Goal: Transaction & Acquisition: Obtain resource

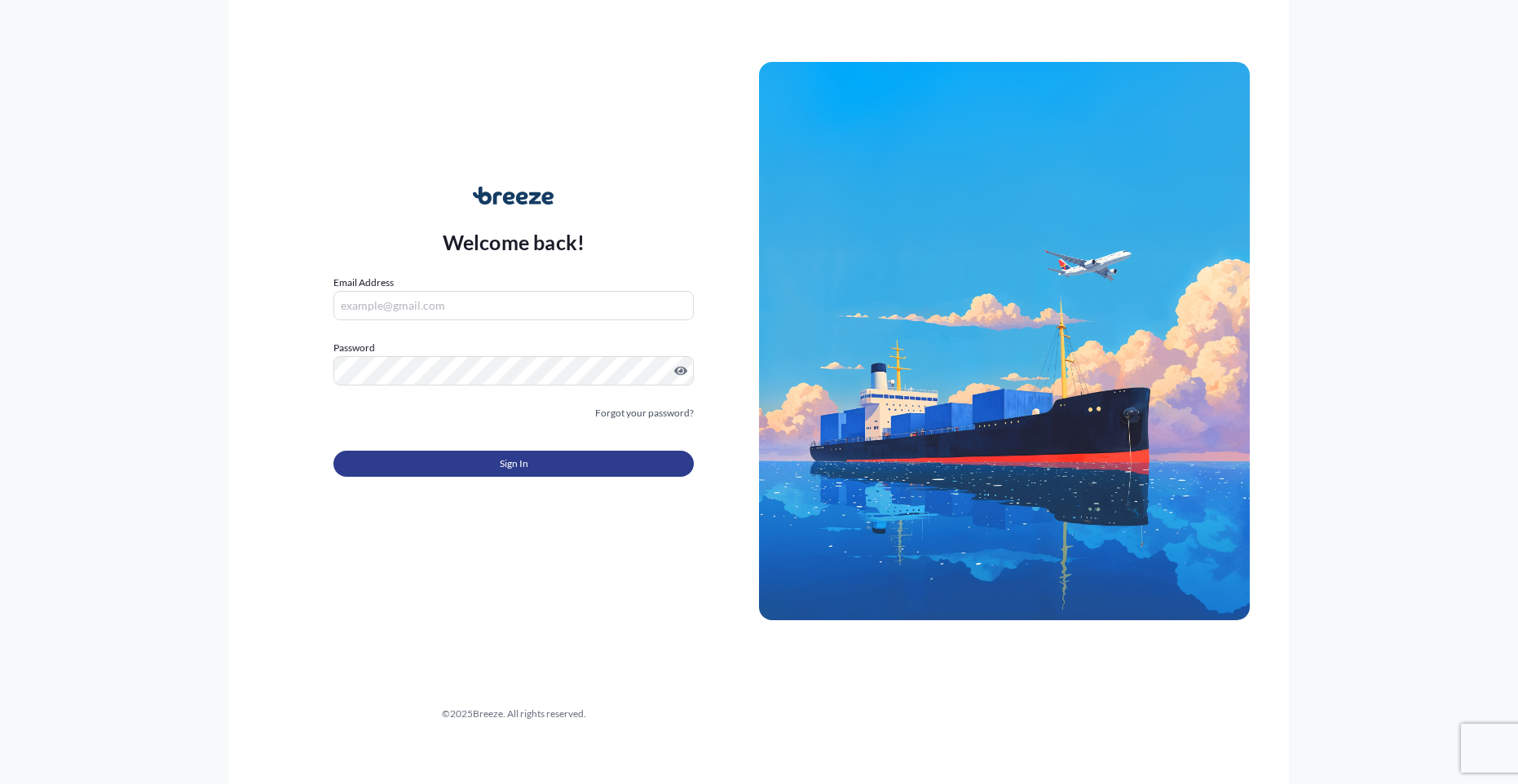
type input "[EMAIL_ADDRESS][DOMAIN_NAME]"
click at [448, 474] on button "Sign In" at bounding box center [513, 463] width 361 height 26
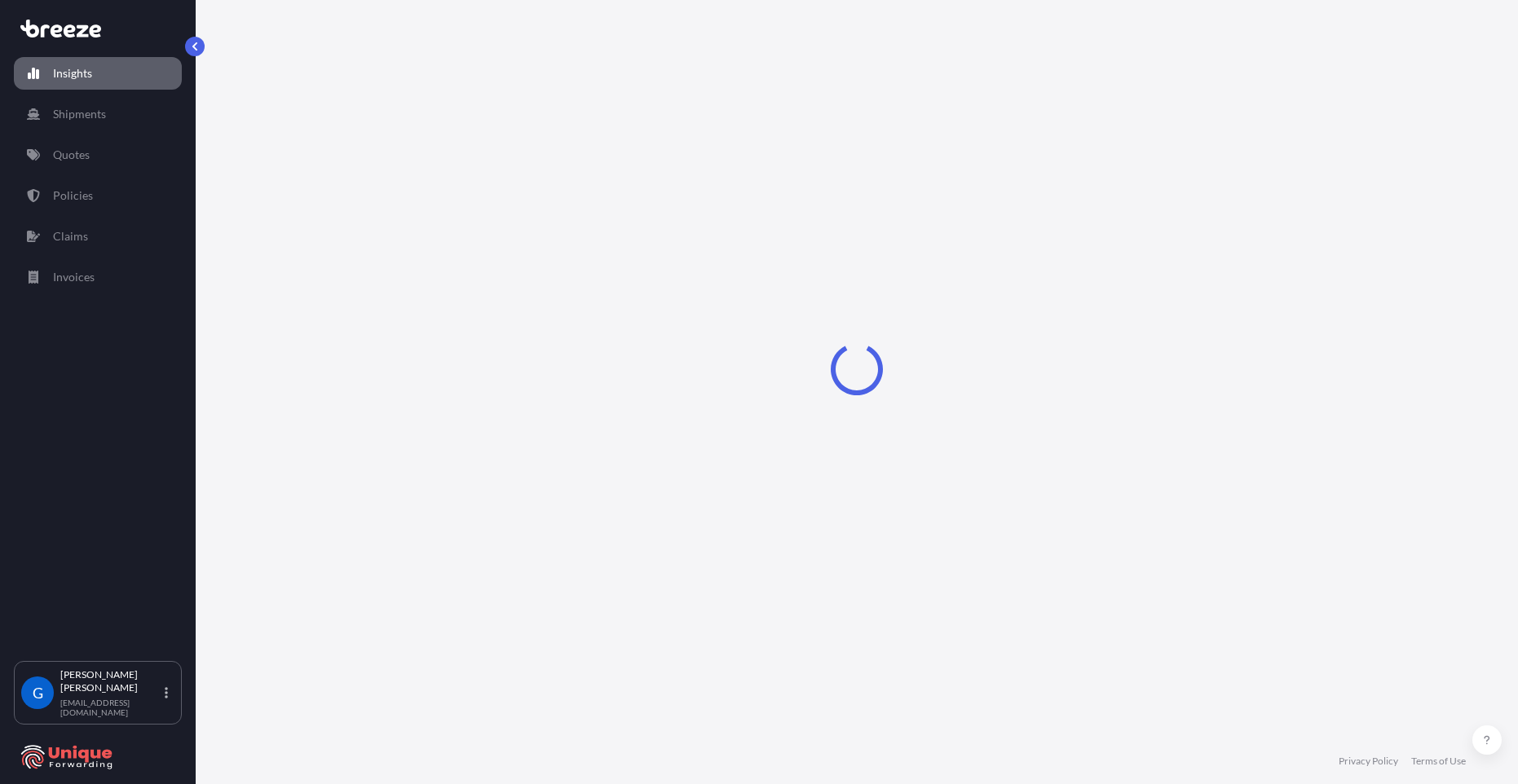
select select "2025"
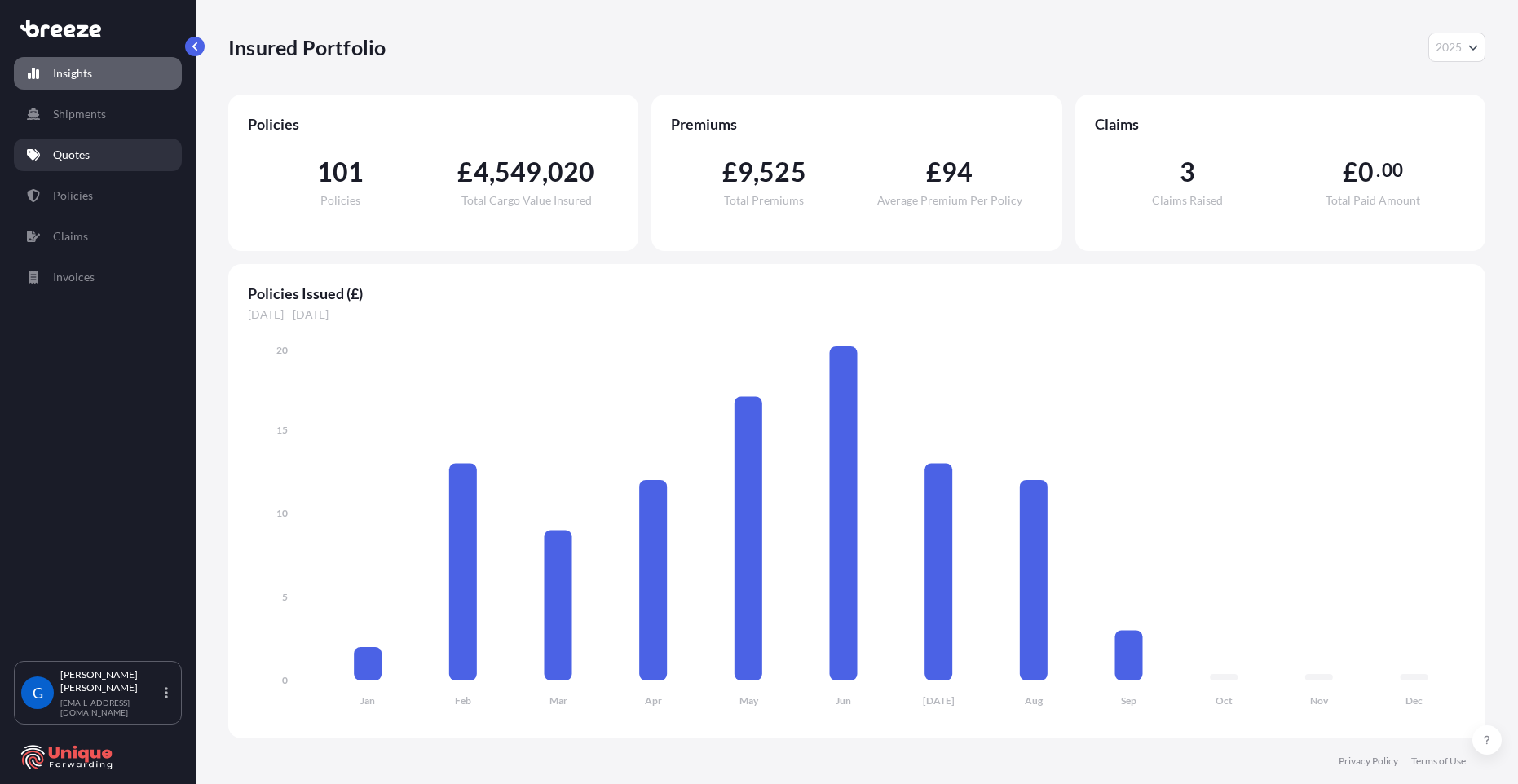
click at [100, 163] on link "Quotes" at bounding box center [98, 154] width 168 height 33
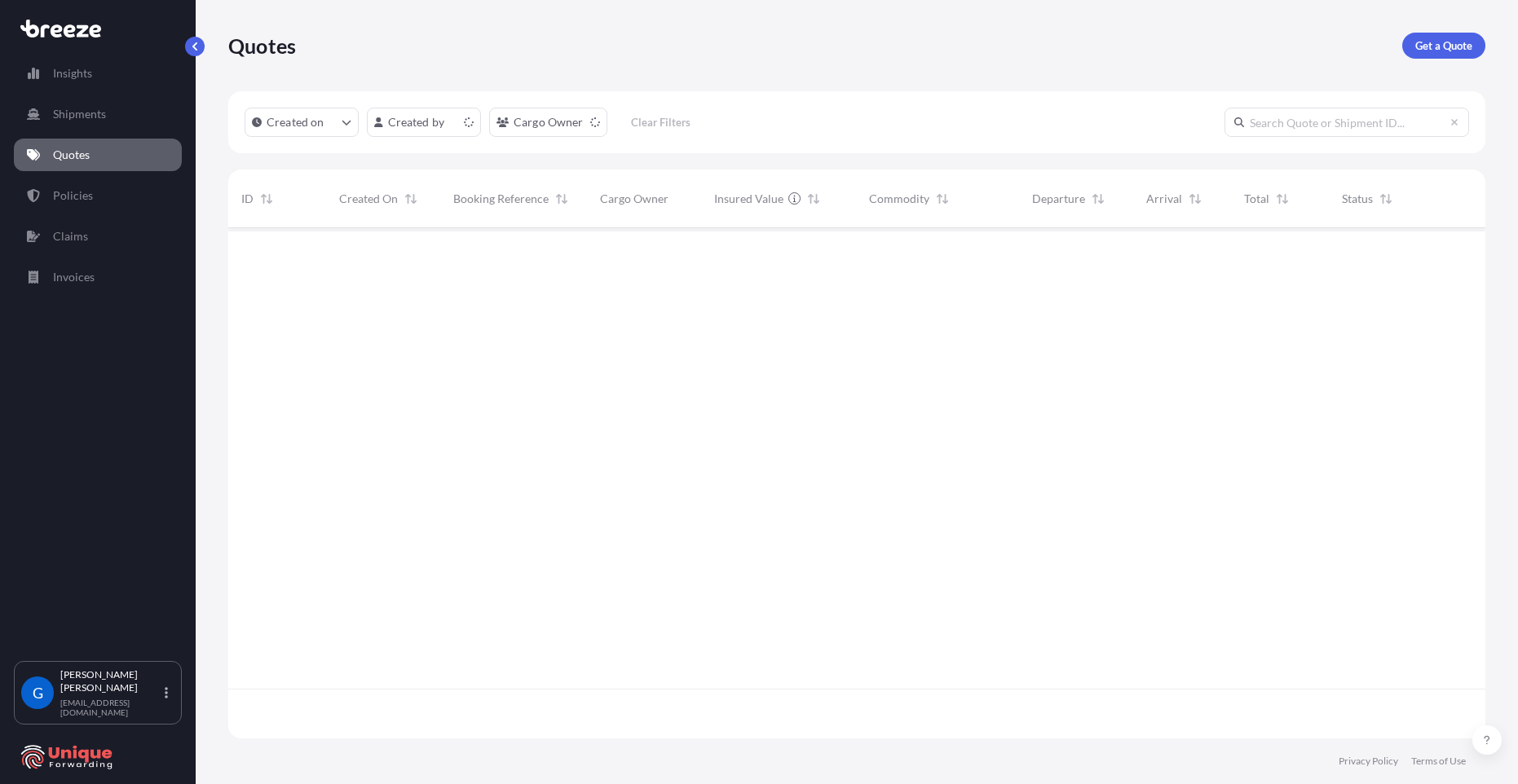
scroll to position [506, 1244]
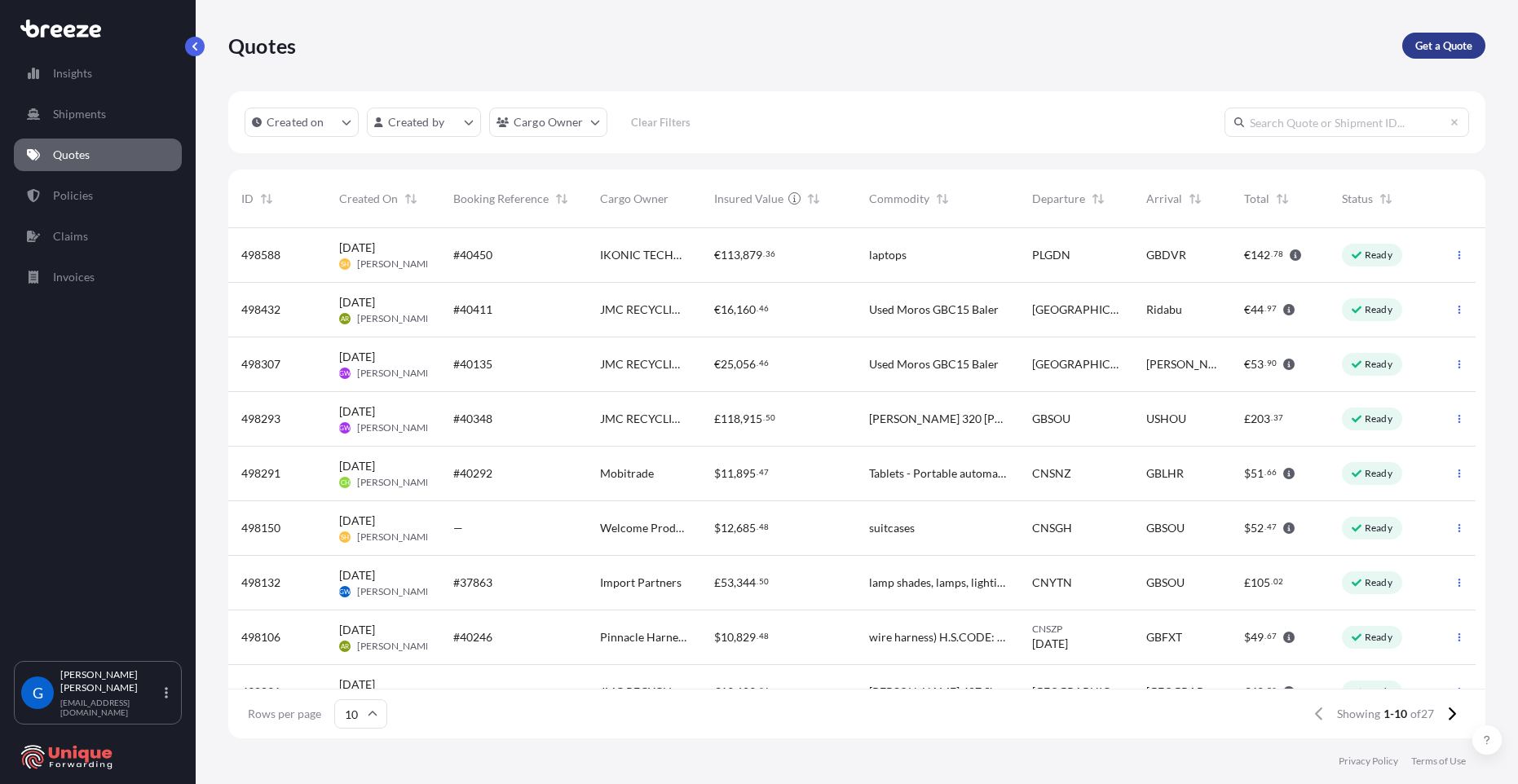
click at [1436, 45] on p "Get a Quote" at bounding box center [1444, 46] width 57 height 17
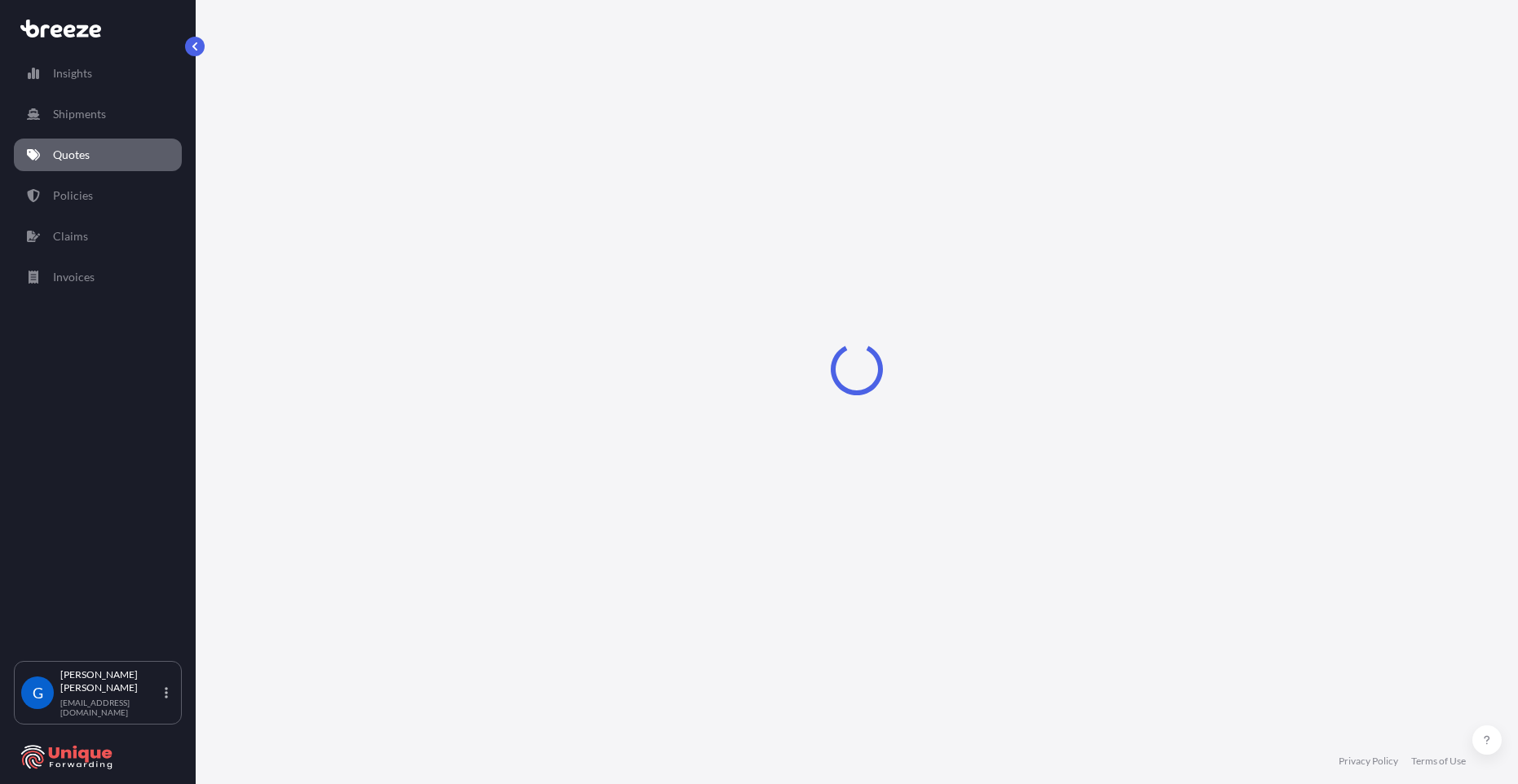
select select "Sea"
select select "1"
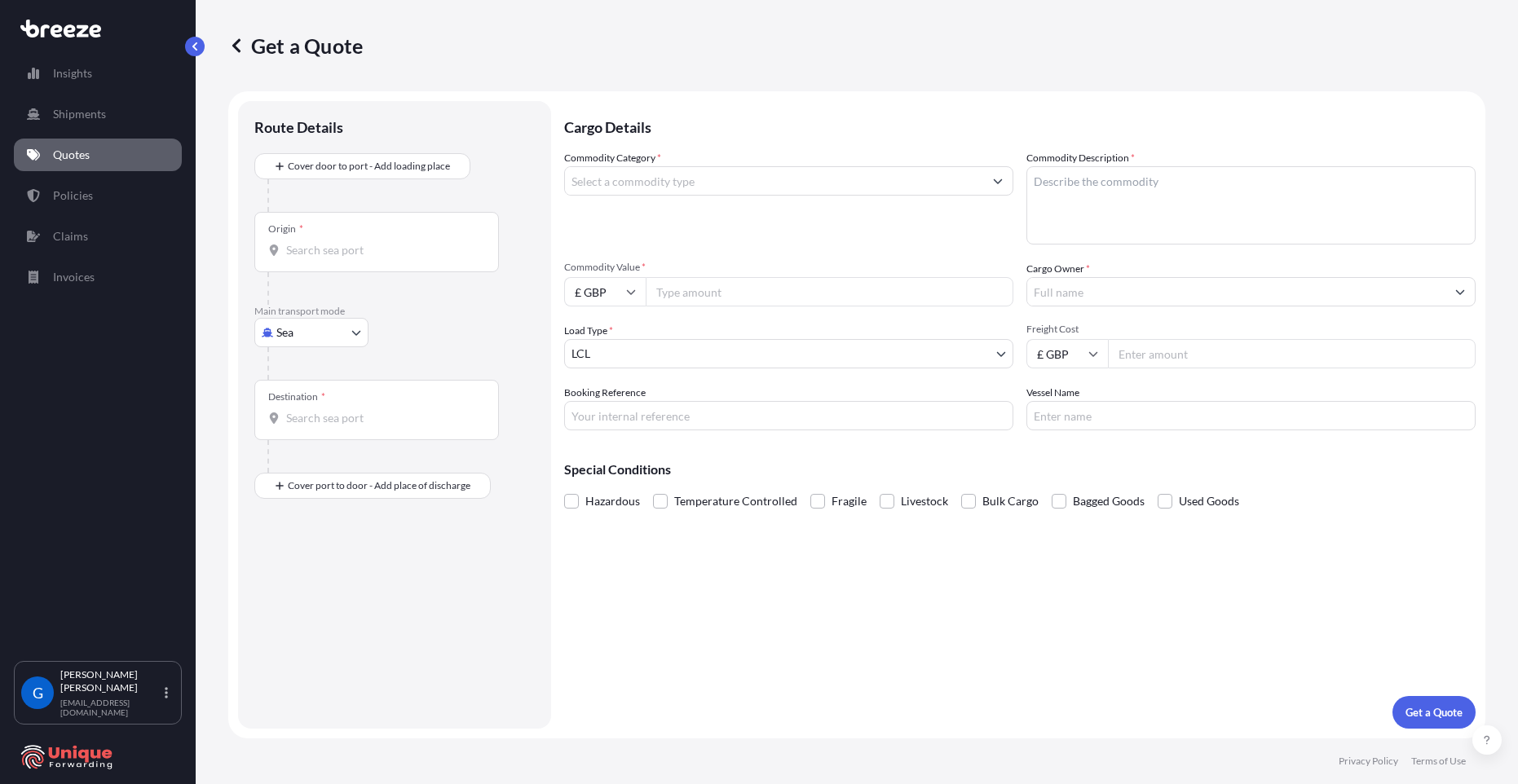
click at [619, 188] on input "Commodity Category *" at bounding box center [774, 180] width 418 height 29
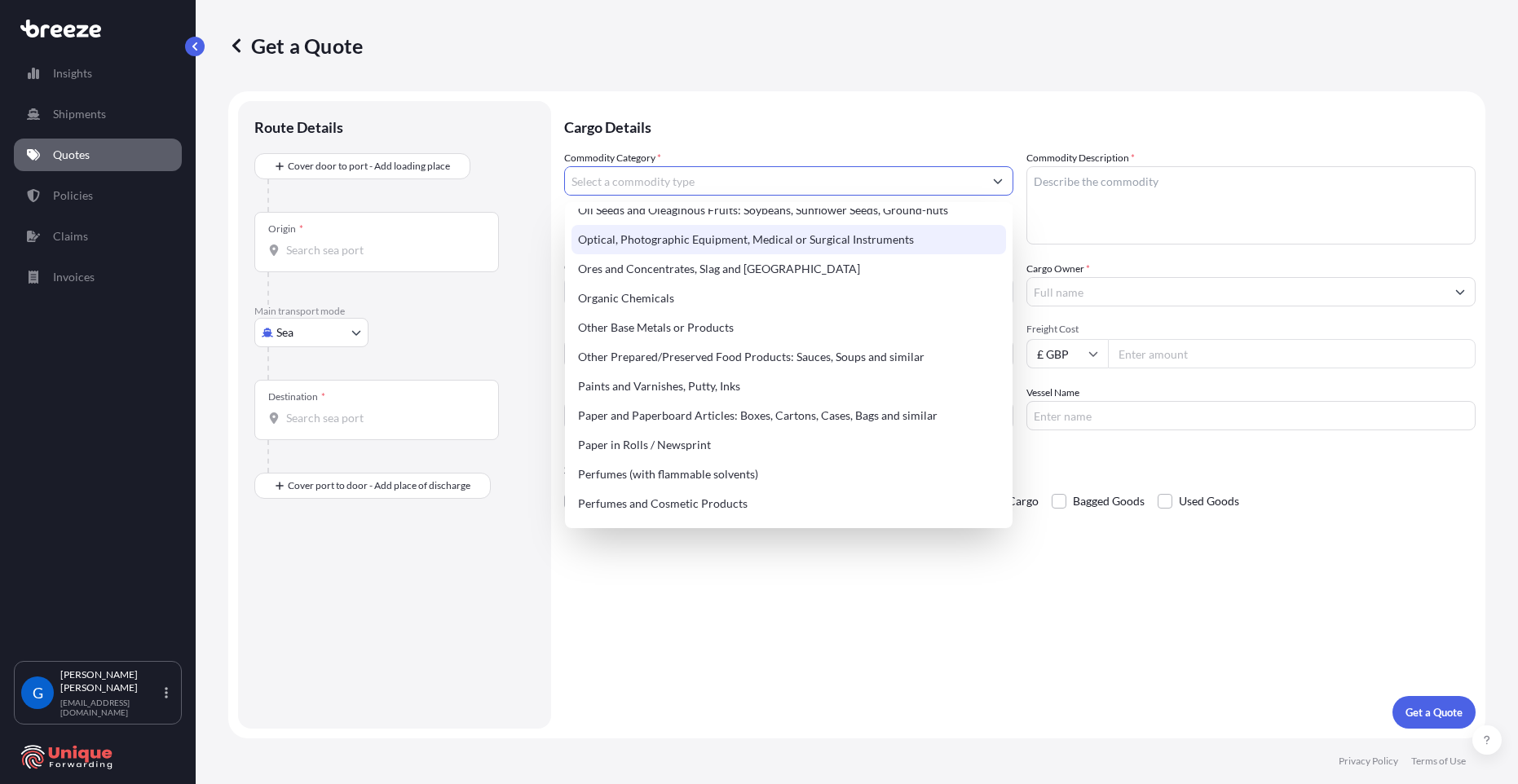
scroll to position [2623, 0]
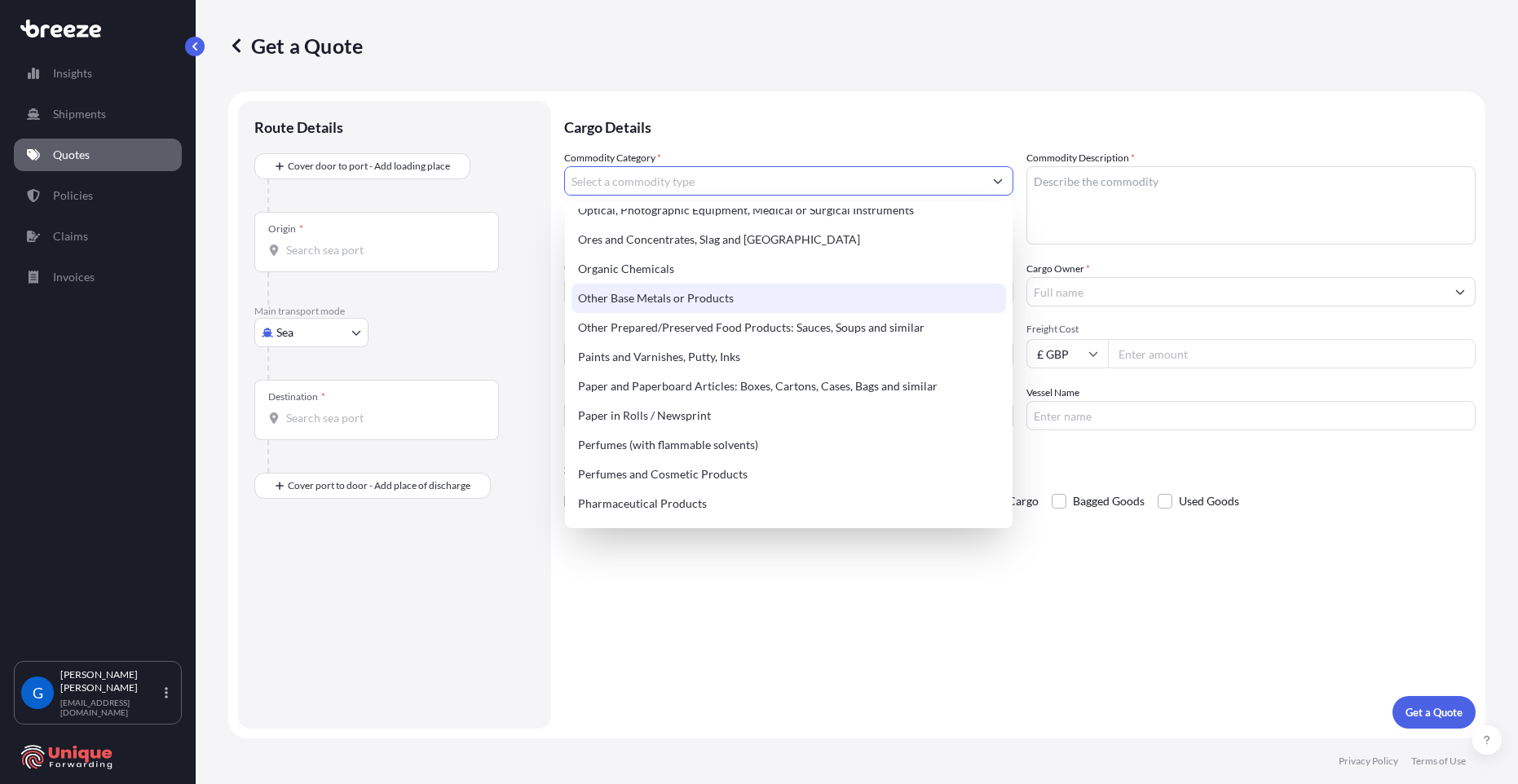
click at [719, 306] on div "Other Base Metals or Products" at bounding box center [789, 298] width 435 height 29
type input "Other Base Metals or Products"
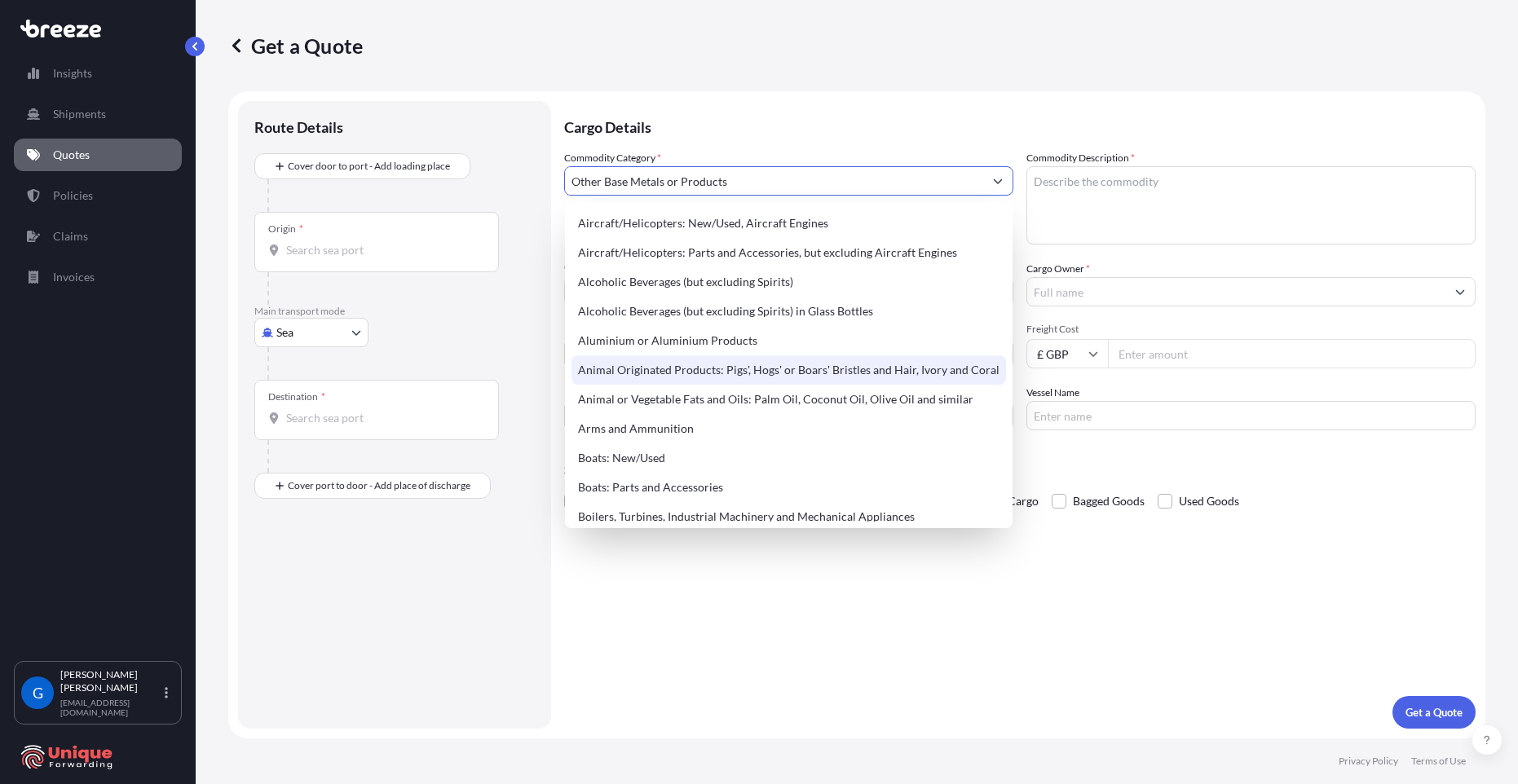
click at [1106, 183] on textarea "Commodity Description *" at bounding box center [1251, 205] width 449 height 78
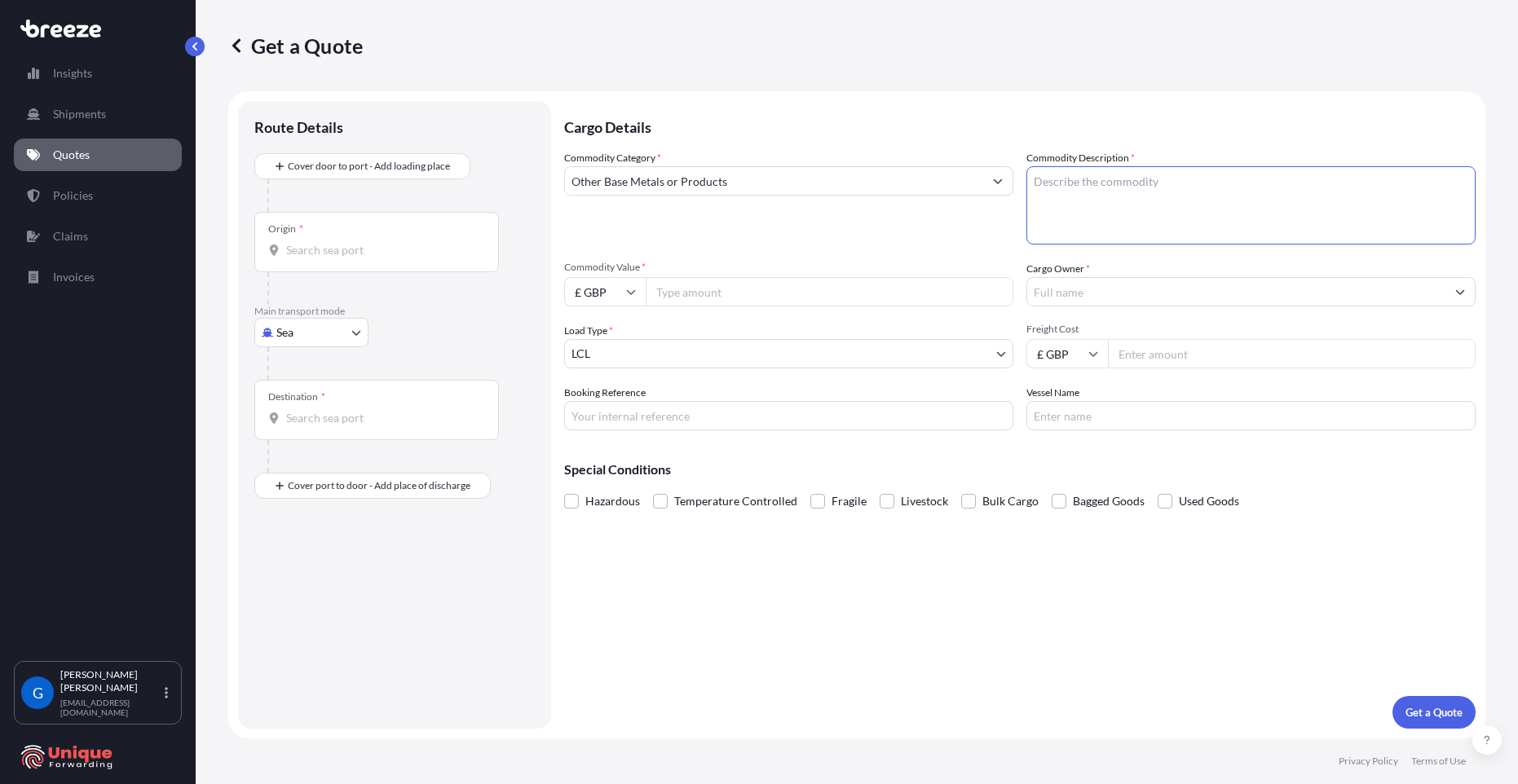
paste textarea "Spray Booths 8414600000 Air Compressors 8414401000 Extractor Kit 3917211090 Air…"
type textarea "Spray Booths 8414600000 Air Compressors 8414401000 Extractor Kit 3917211090 Air…"
click at [623, 292] on input "£ GBP" at bounding box center [605, 291] width 82 height 29
click at [607, 408] on div "$ USD" at bounding box center [605, 405] width 68 height 31
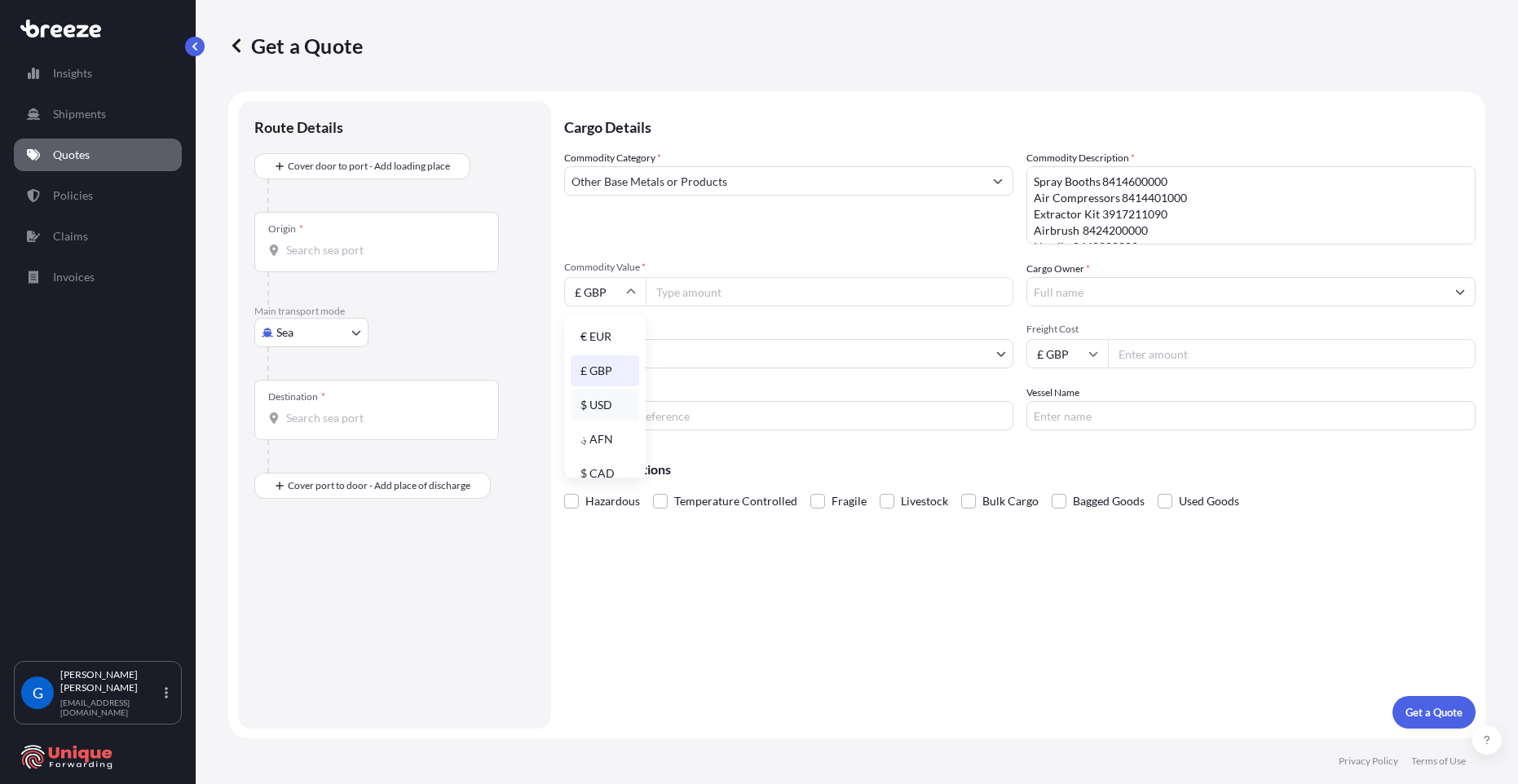
type input "$ USD"
click at [678, 297] on input "Commodity Value *" at bounding box center [830, 291] width 367 height 29
paste input "27421.56"
type input "27421.56"
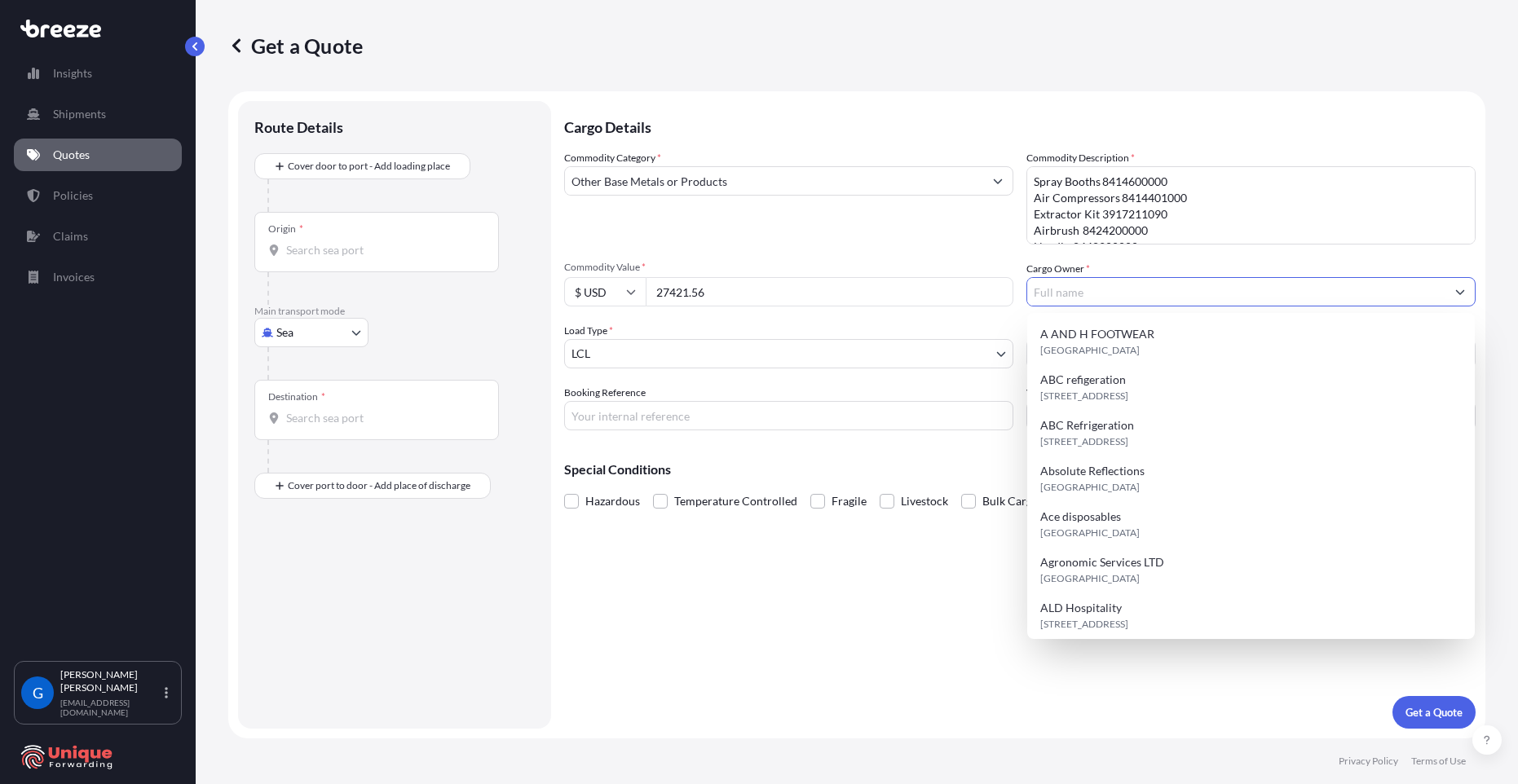
click at [1070, 295] on input "Cargo Owner *" at bounding box center [1236, 291] width 418 height 29
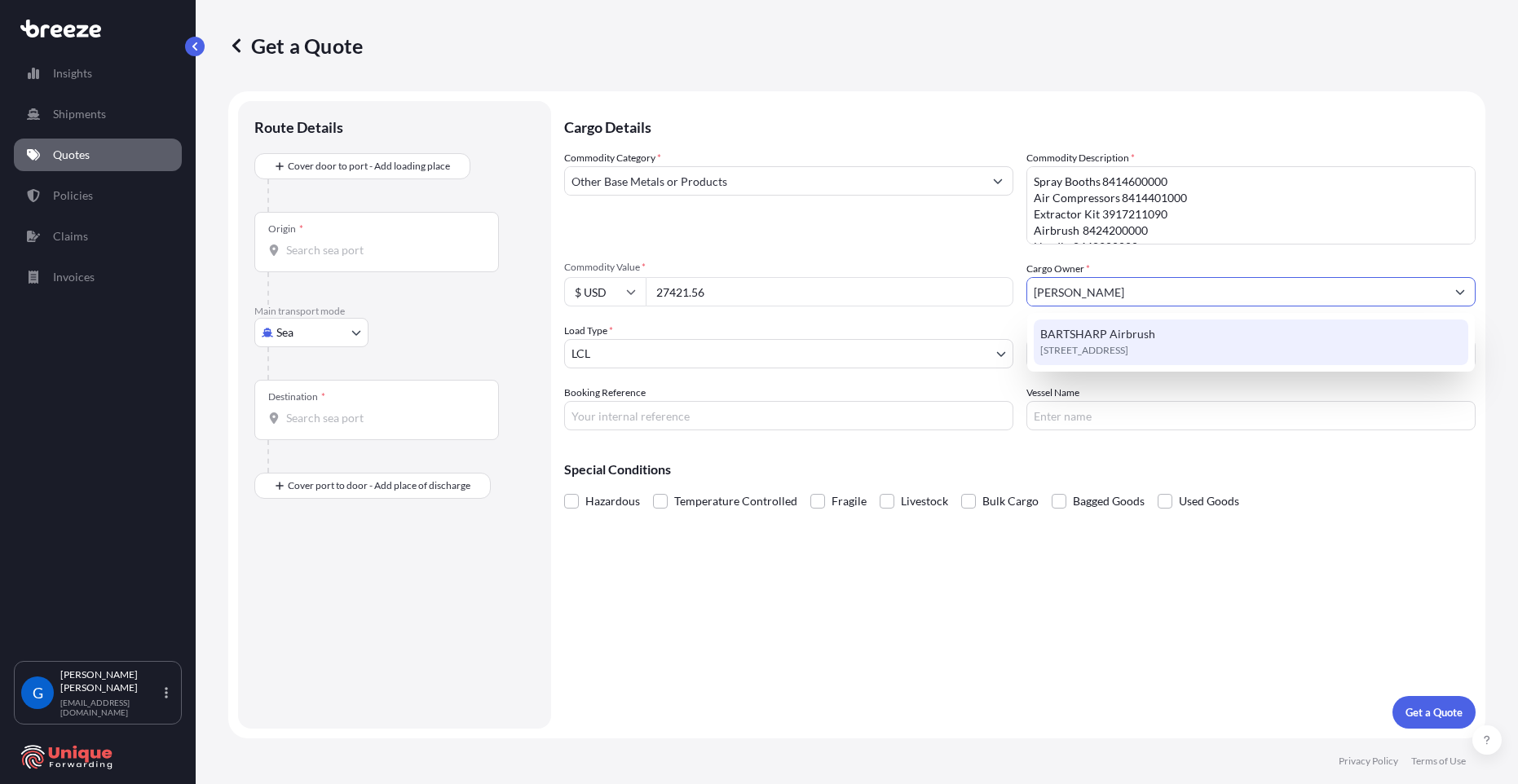
click at [1106, 343] on span "[STREET_ADDRESS]" at bounding box center [1083, 350] width 88 height 17
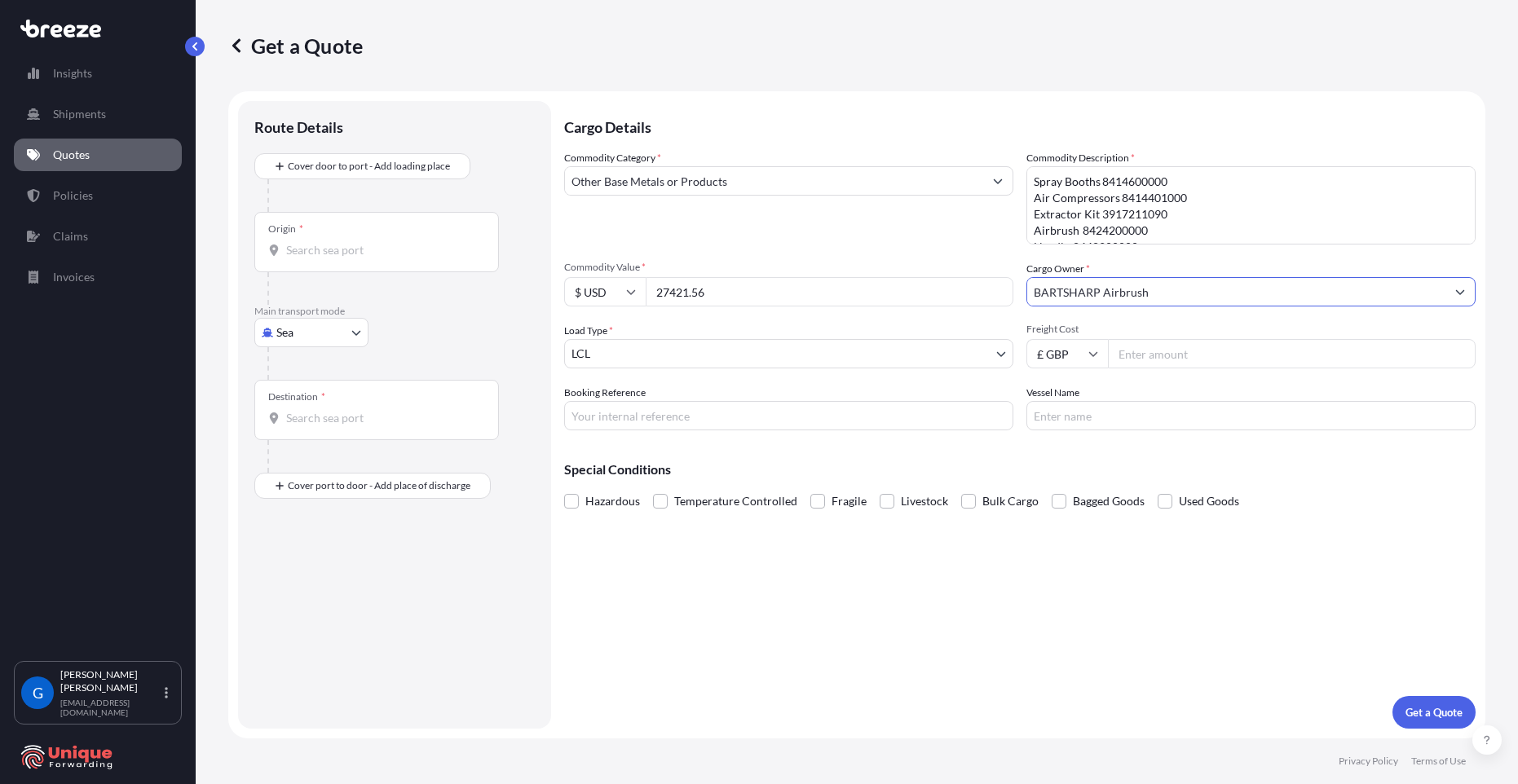
type input "BARTSHARP Airbrush"
click at [658, 355] on body "15 options available. 7 options available. 1 option available. Insights Shipmen…" at bounding box center [759, 392] width 1518 height 784
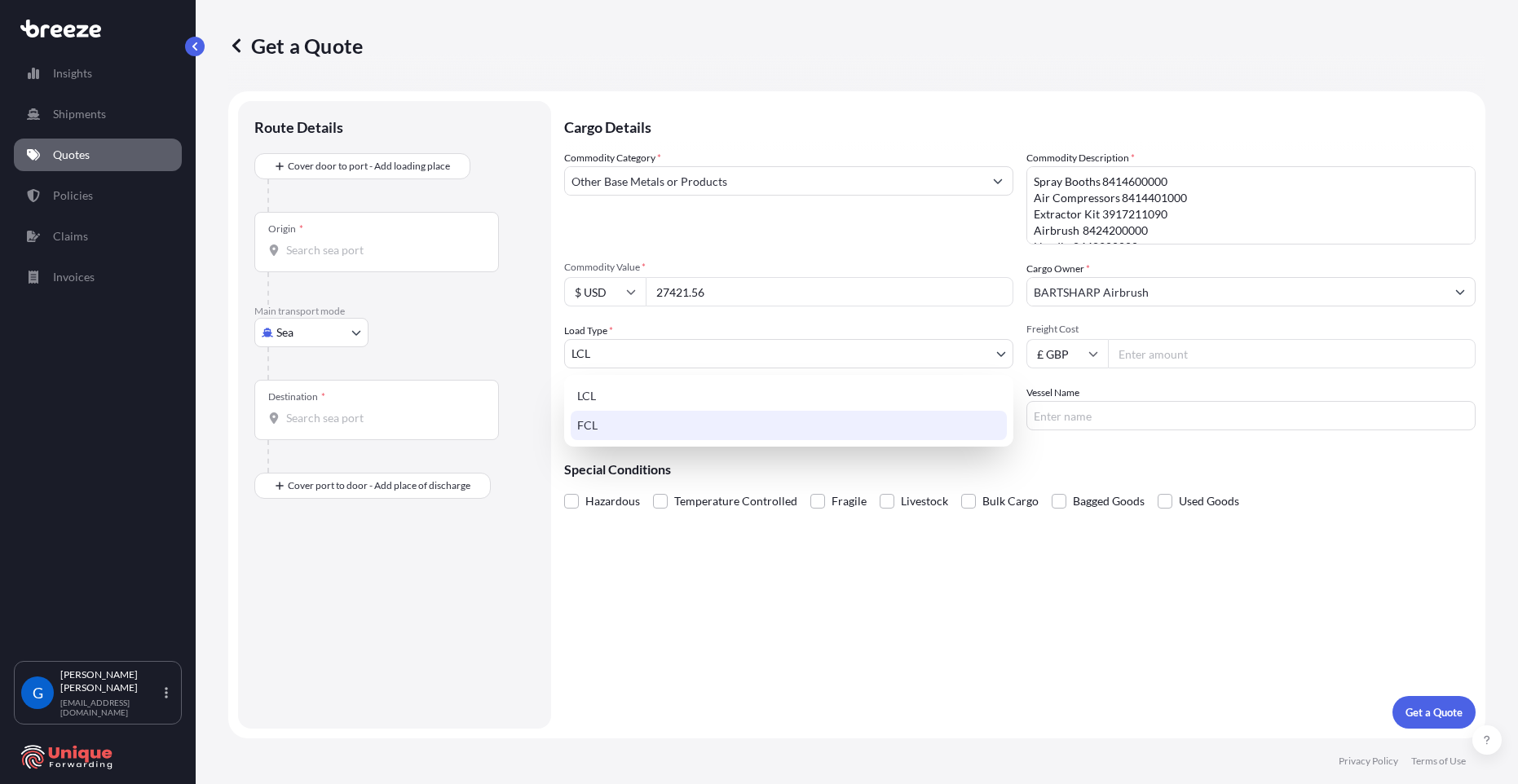
click at [625, 421] on div "FCL" at bounding box center [789, 425] width 436 height 29
select select "2"
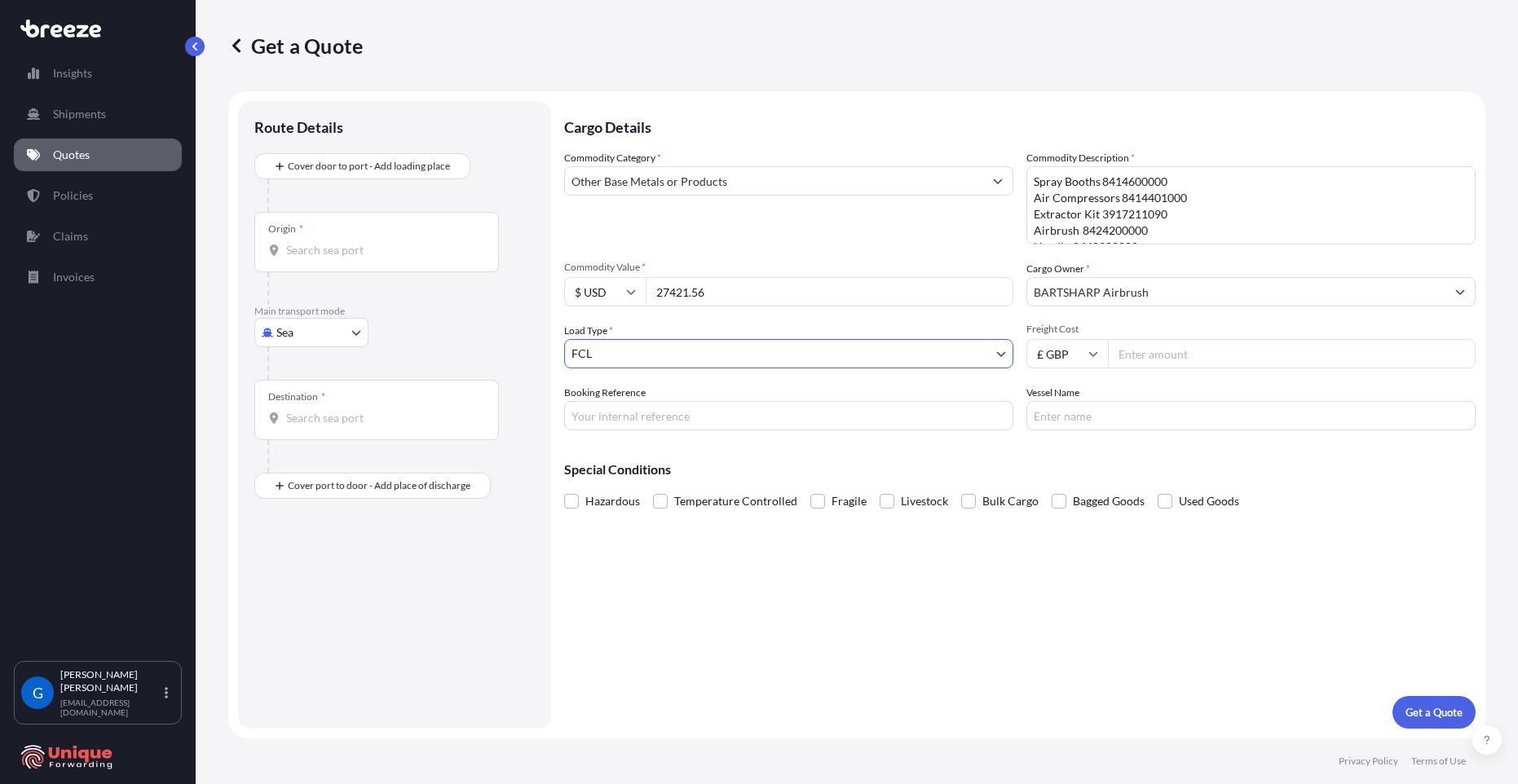
click at [1151, 355] on input "Freight Cost" at bounding box center [1291, 353] width 367 height 29
type input "1595"
click at [799, 420] on input "Booking Reference" at bounding box center [789, 415] width 449 height 29
click at [671, 414] on input "Booking Reference" at bounding box center [789, 415] width 449 height 29
paste input "#40461"
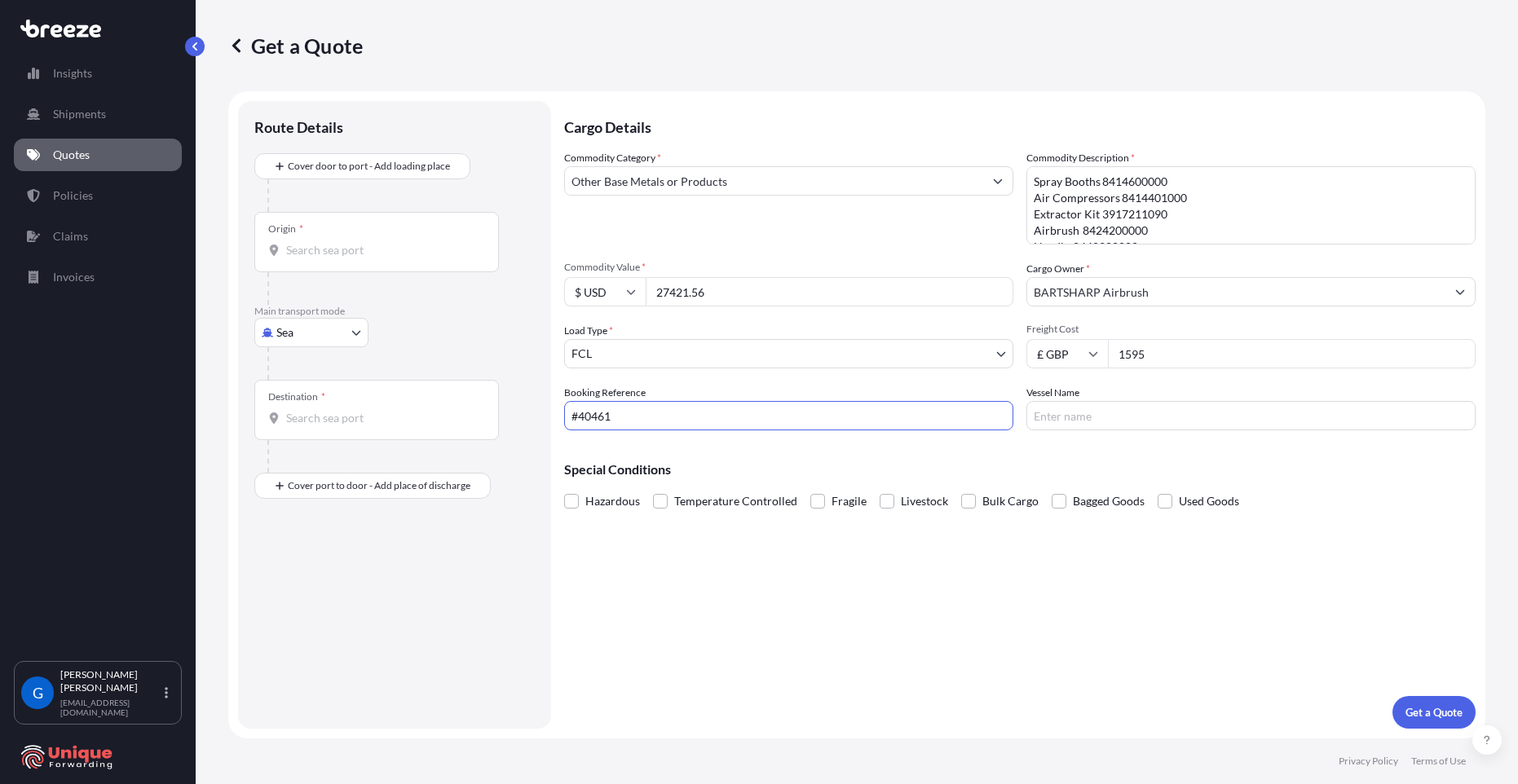
type input "#40461"
click at [1433, 716] on p "Get a Quote" at bounding box center [1434, 712] width 57 height 17
click at [329, 238] on div "Origin *" at bounding box center [376, 242] width 245 height 60
click at [329, 242] on input "Origin * Please select an origin" at bounding box center [382, 250] width 192 height 17
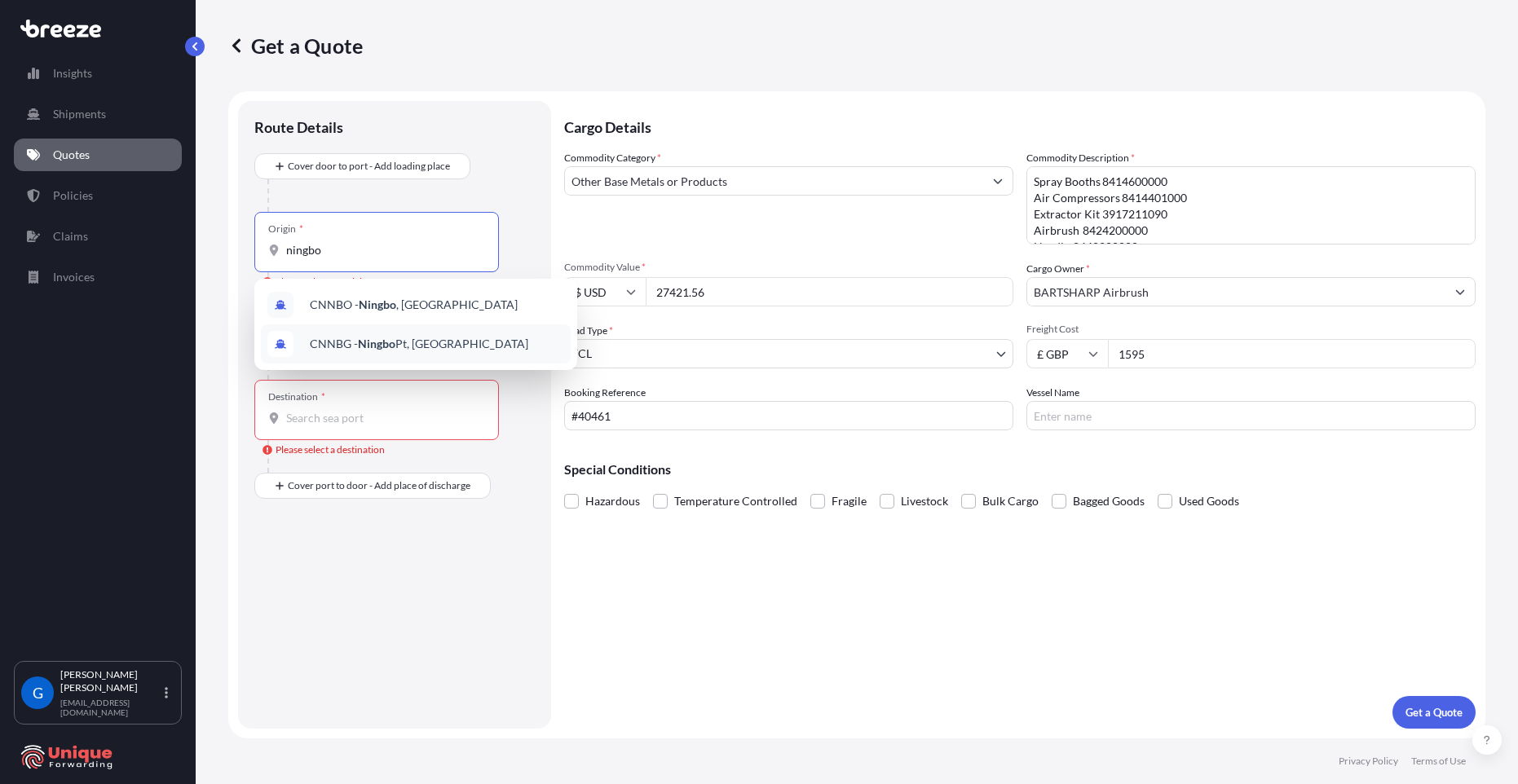
click at [441, 545] on div "Route Details Cover door to port - Add loading place Place of loading Road Road…" at bounding box center [395, 415] width 280 height 595
click at [341, 248] on input "ningbo" at bounding box center [382, 250] width 192 height 17
click at [397, 350] on span "CNNBG - Ningbo Pt, [GEOGRAPHIC_DATA]" at bounding box center [419, 344] width 219 height 17
type input "CNNBG - Ningbo Pt, [GEOGRAPHIC_DATA]"
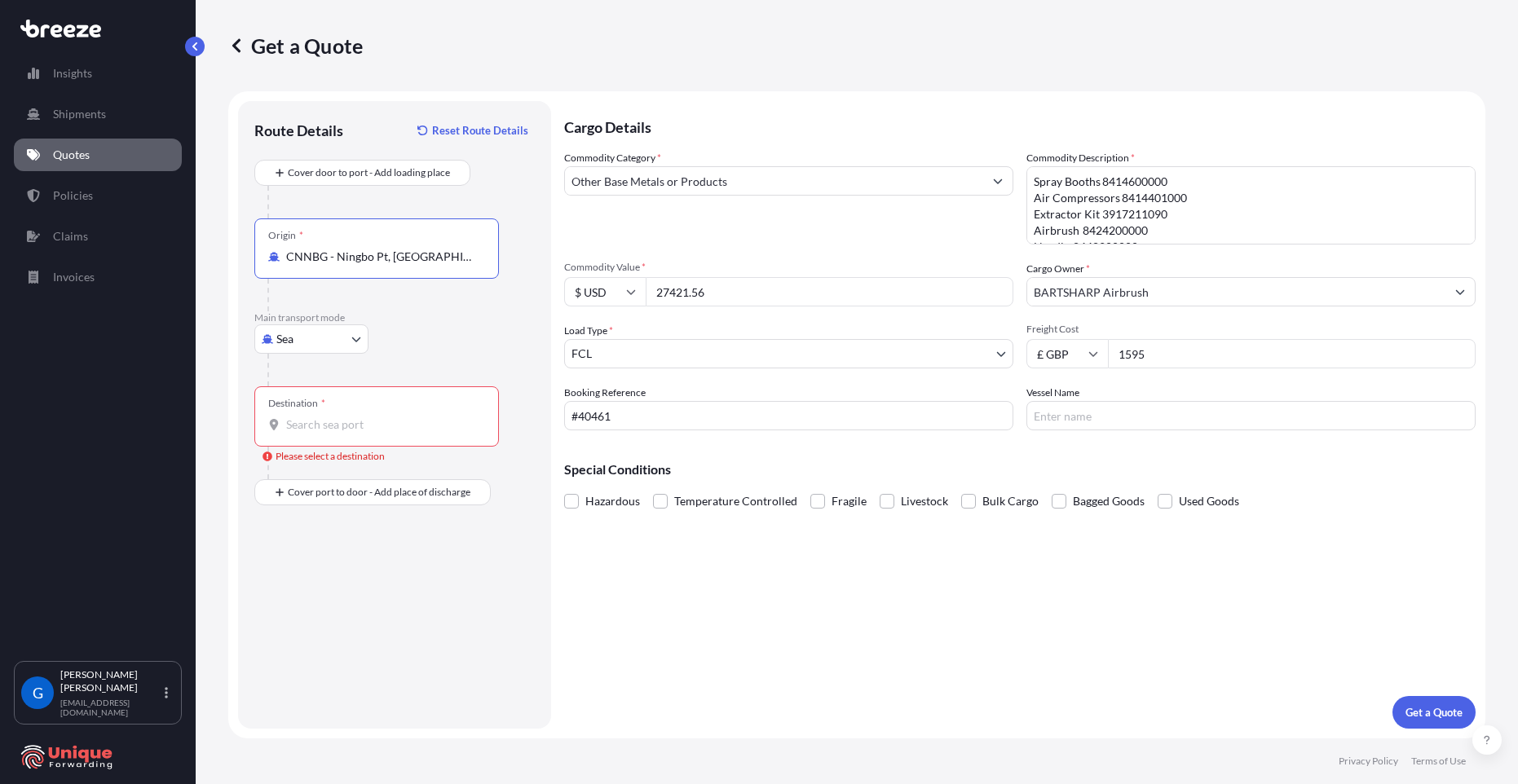
click at [343, 426] on input "Destination * Please select a destination" at bounding box center [382, 425] width 192 height 17
type input "GBLGP - [GEOGRAPHIC_DATA], [GEOGRAPHIC_DATA]"
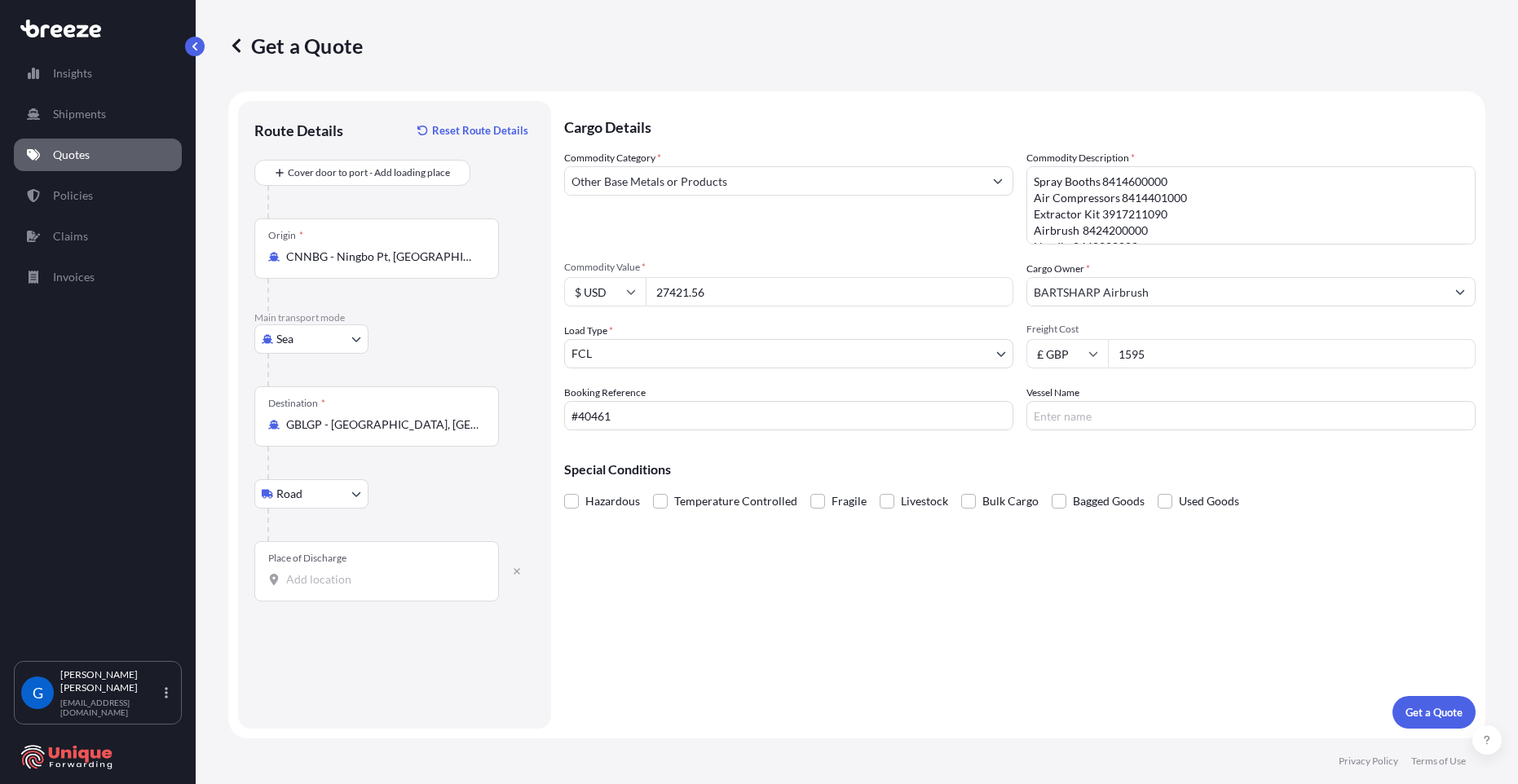
click at [325, 583] on input "Place of Discharge" at bounding box center [382, 580] width 192 height 17
paste input "[STREET_ADDRESS]"
drag, startPoint x: 482, startPoint y: 581, endPoint x: 399, endPoint y: 580, distance: 83.0
click at [399, 580] on div "[STREET_ADDRESS]" at bounding box center [376, 580] width 217 height 17
click at [399, 580] on input "[STREET_ADDRESS]" at bounding box center [382, 580] width 192 height 17
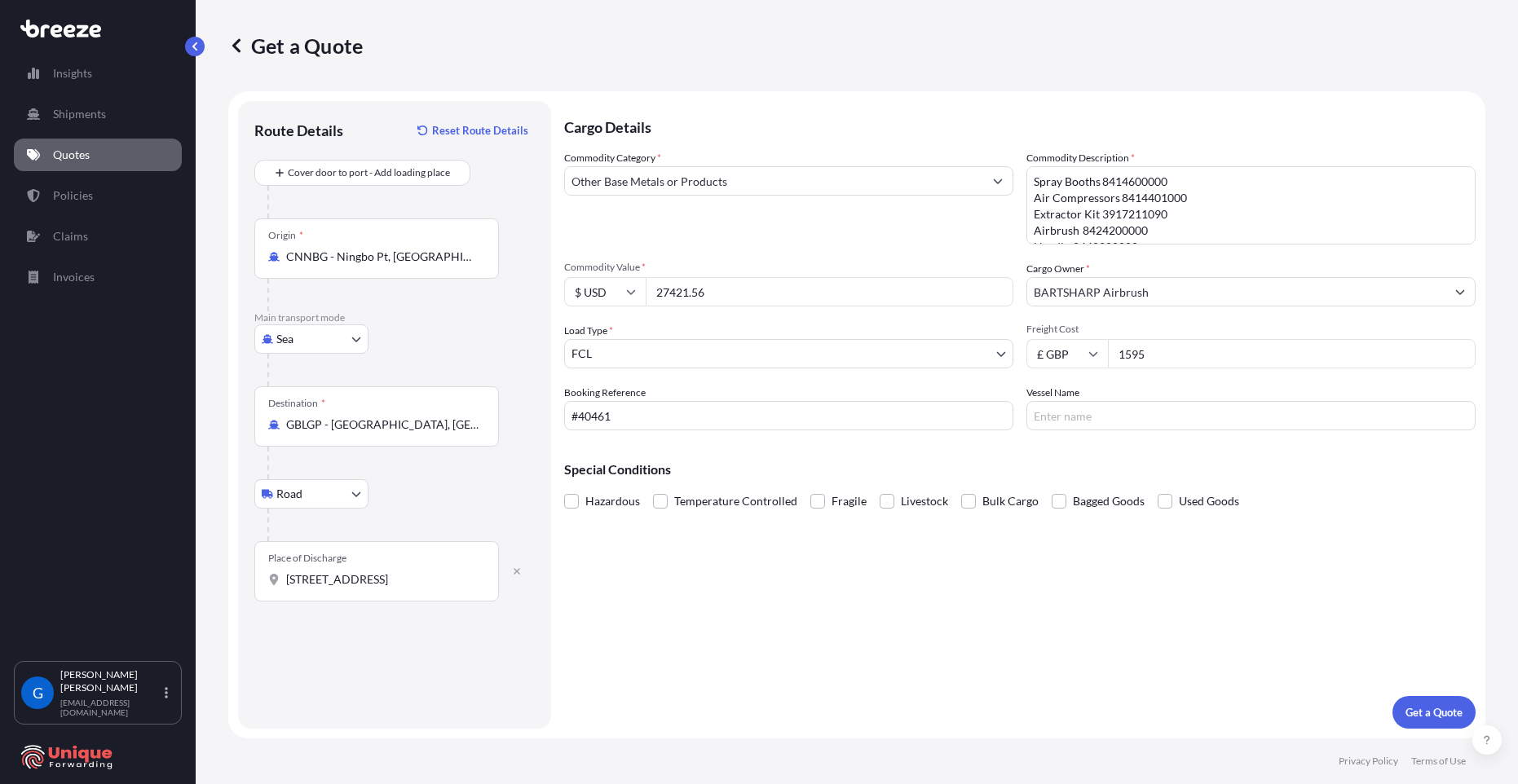
scroll to position [0, 162]
drag, startPoint x: 401, startPoint y: 581, endPoint x: 454, endPoint y: 581, distance: 53.0
click at [454, 581] on input "[STREET_ADDRESS]" at bounding box center [382, 580] width 192 height 17
click at [473, 579] on input "[STREET_ADDRESS]" at bounding box center [382, 580] width 192 height 17
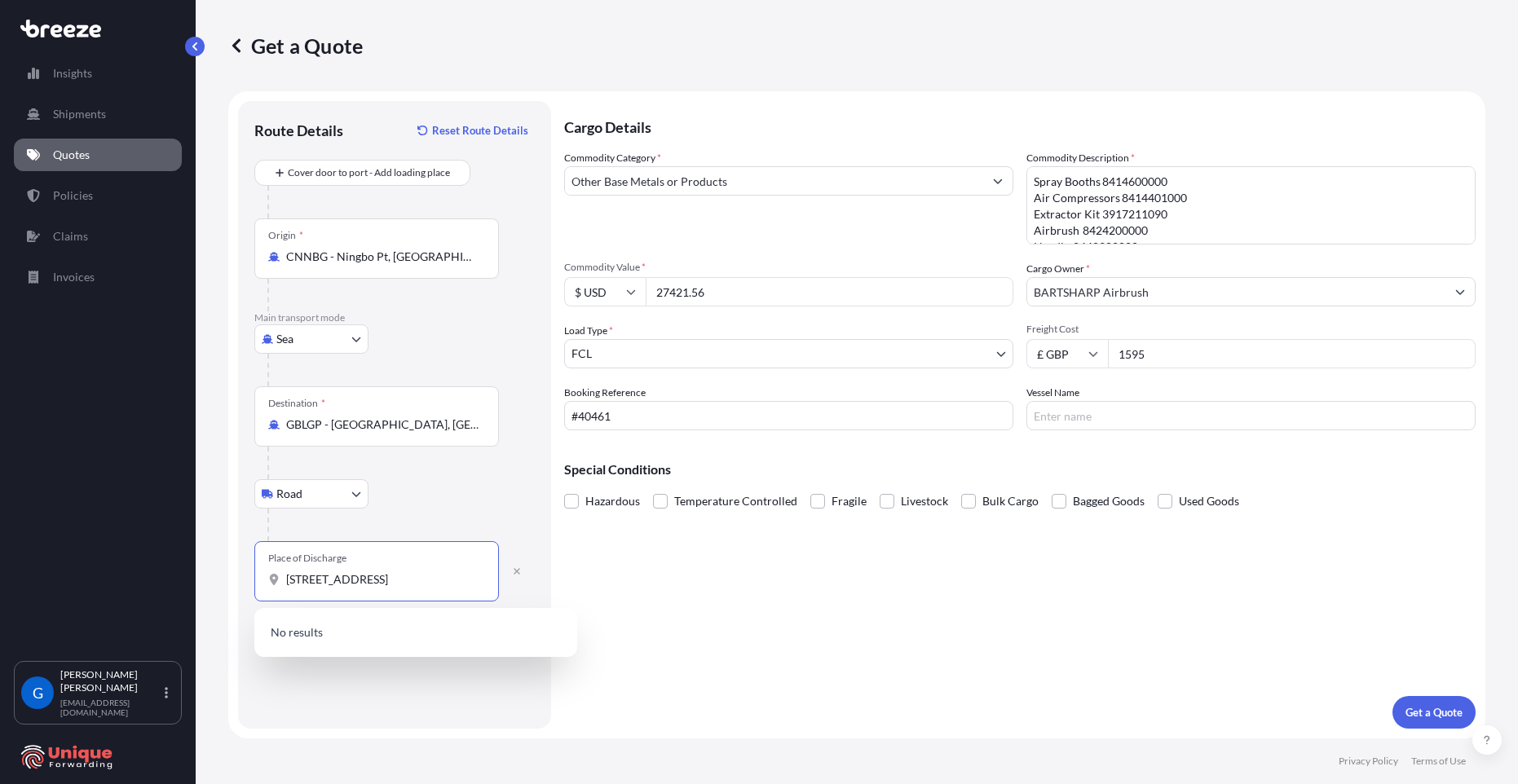
scroll to position [0, 68]
click at [426, 671] on div "Route Details Reset Route Details Cover door to port - Add loading place Place …" at bounding box center [395, 415] width 280 height 595
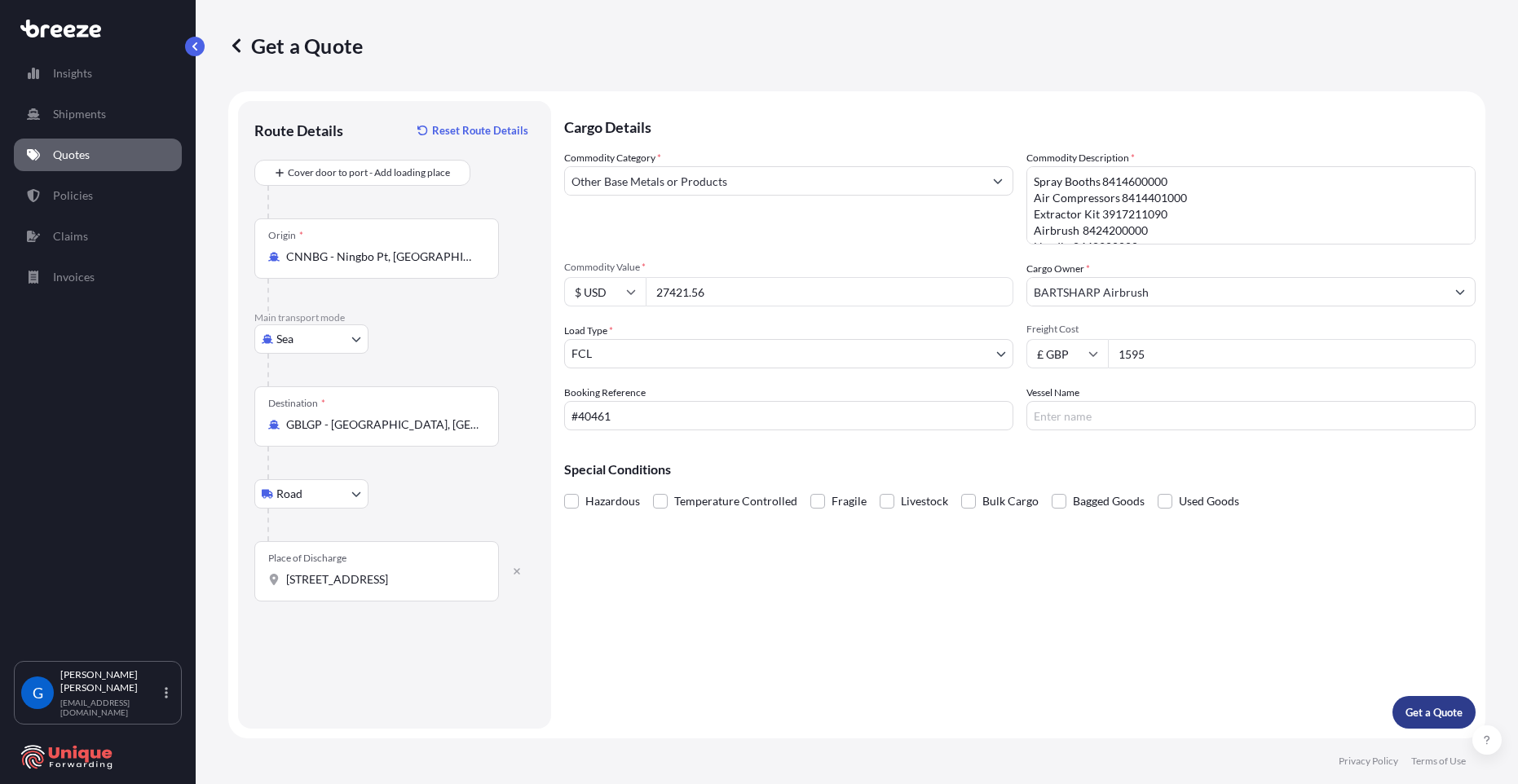
click at [1417, 707] on p "Get a Quote" at bounding box center [1434, 712] width 57 height 17
click at [324, 577] on input "[STREET_ADDRESS]" at bounding box center [382, 580] width 192 height 17
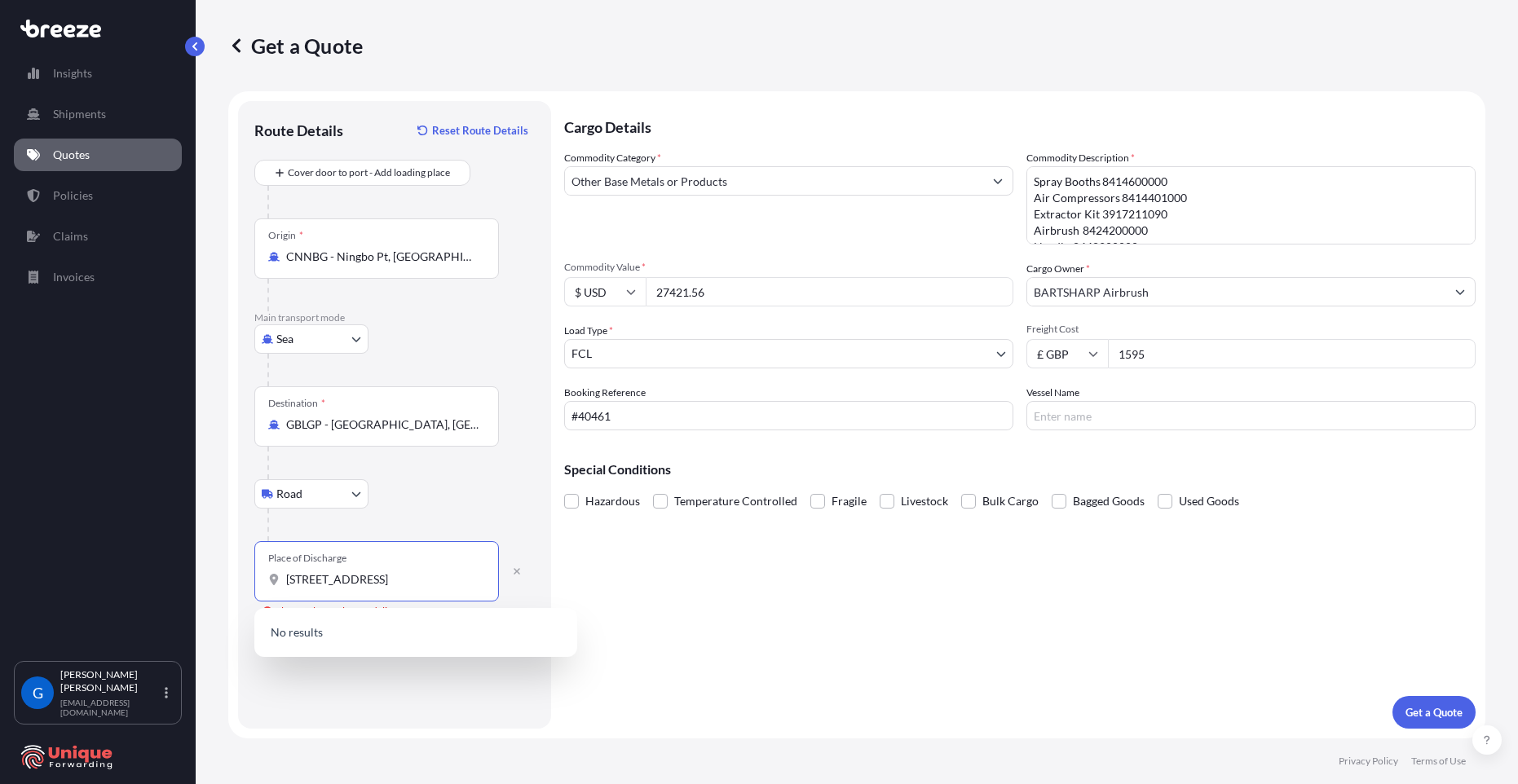
scroll to position [0, 68]
drag, startPoint x: 417, startPoint y: 580, endPoint x: 509, endPoint y: 583, distance: 92.0
click at [509, 583] on div "Place of Discharge [GEOGRAPHIC_DATA] Please select a place of delivery" at bounding box center [395, 571] width 280 height 60
click at [378, 581] on input "[STREET_ADDRESS]" at bounding box center [382, 580] width 192 height 17
click at [351, 578] on input "[STREET_ADDRESS]" at bounding box center [382, 580] width 192 height 17
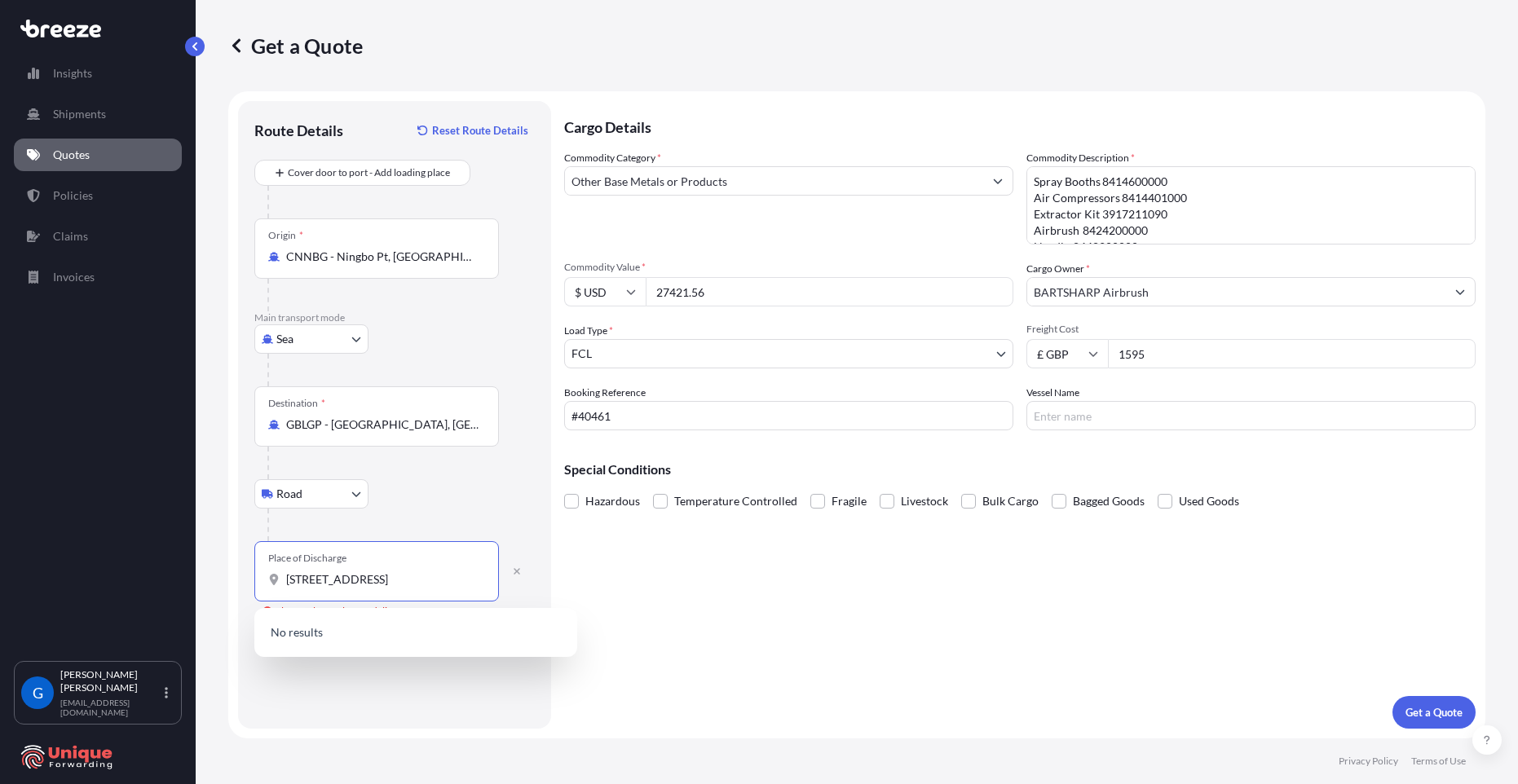
click at [351, 578] on input "[STREET_ADDRESS]" at bounding box center [382, 580] width 192 height 17
click at [389, 576] on input "[STREET_ADDRESS]" at bounding box center [382, 580] width 192 height 17
type input "[STREET_ADDRESS]"
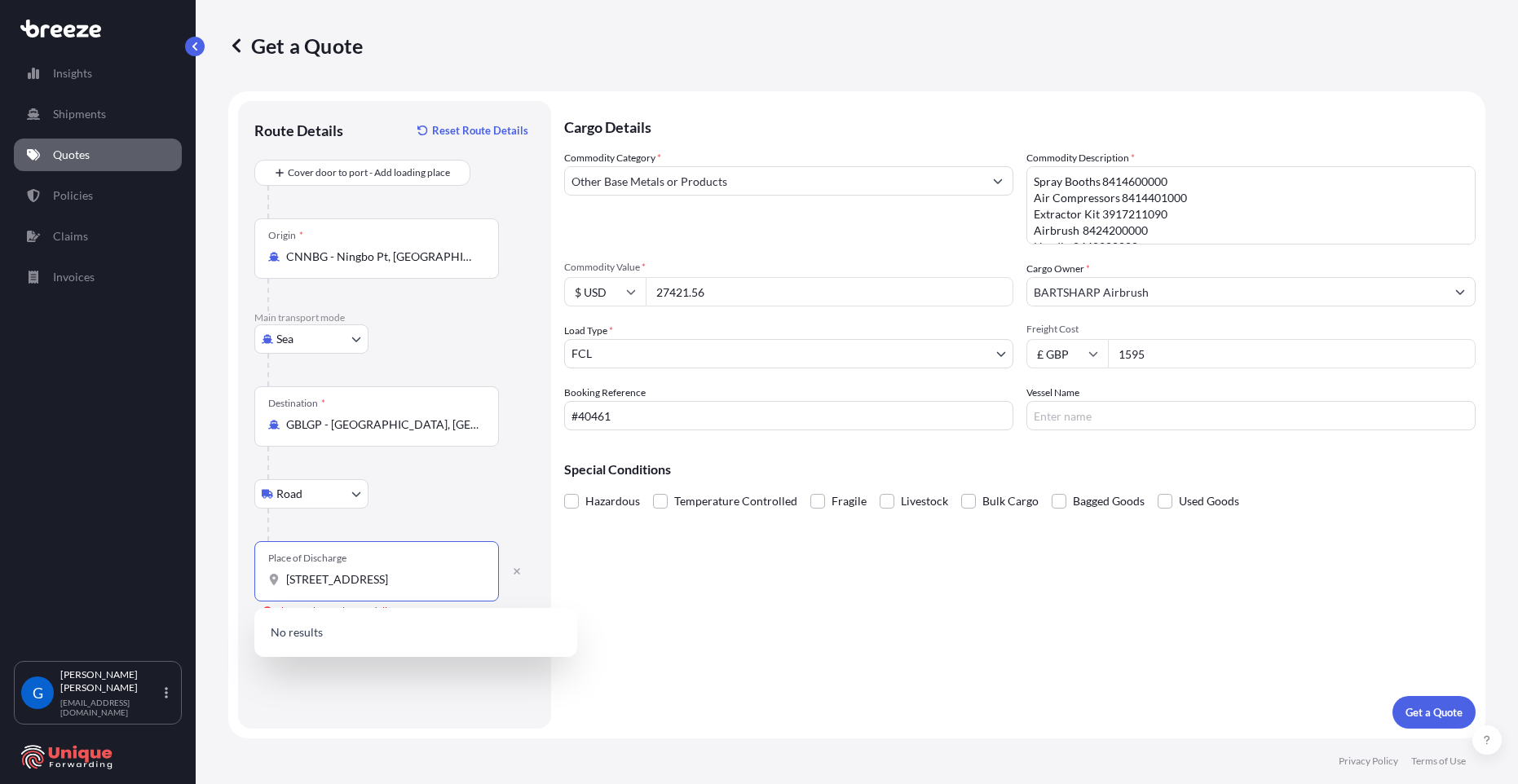
click at [426, 579] on input "[STREET_ADDRESS]" at bounding box center [382, 580] width 192 height 17
drag, startPoint x: 432, startPoint y: 579, endPoint x: 351, endPoint y: 582, distance: 81.1
click at [351, 582] on input "[STREET_ADDRESS]" at bounding box center [382, 580] width 192 height 17
click at [381, 572] on input "[STREET_ADDRESS]" at bounding box center [382, 580] width 192 height 17
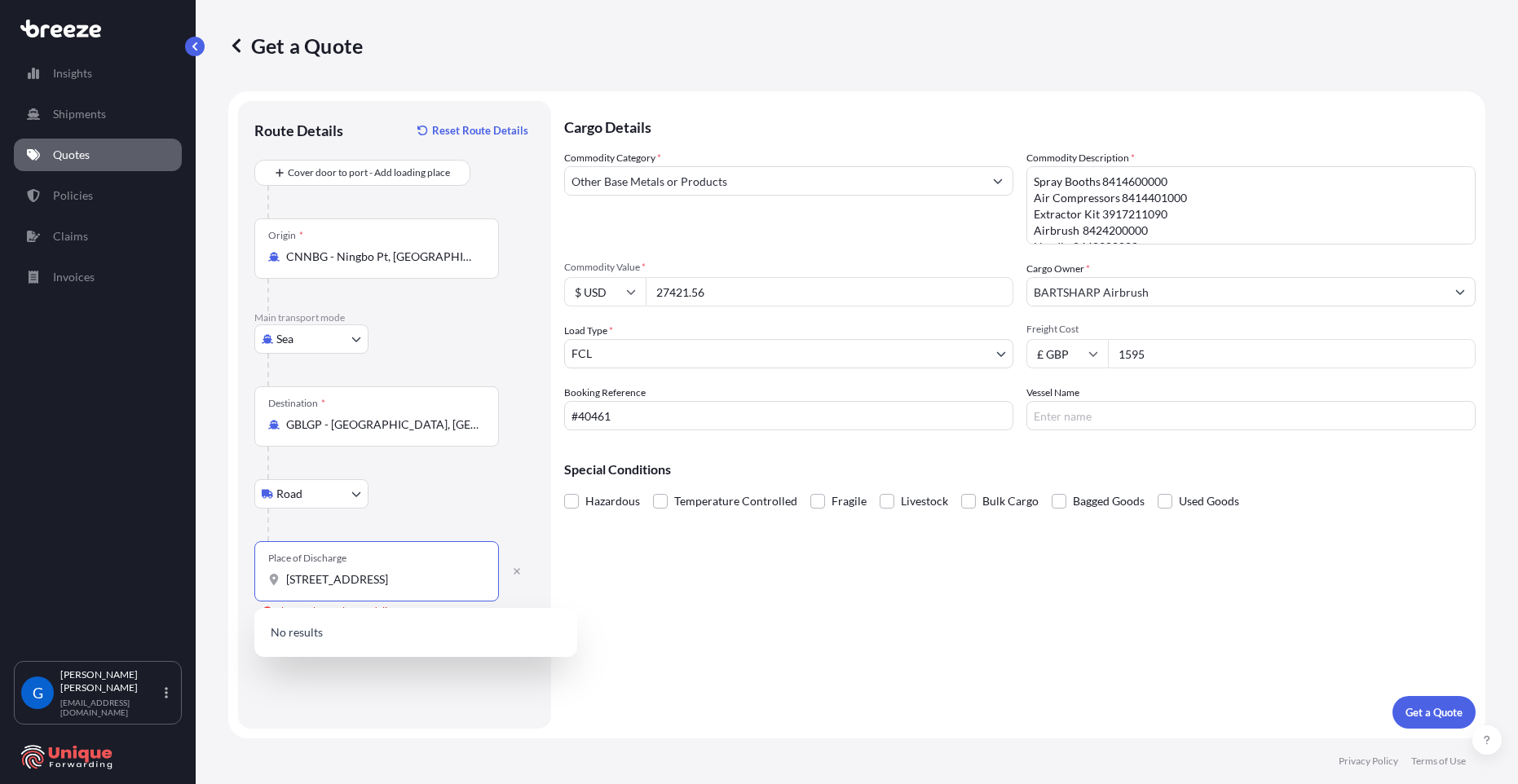
click at [381, 572] on input "[STREET_ADDRESS]" at bounding box center [382, 580] width 192 height 17
click at [388, 579] on input "[STREET_ADDRESS]" at bounding box center [382, 580] width 192 height 17
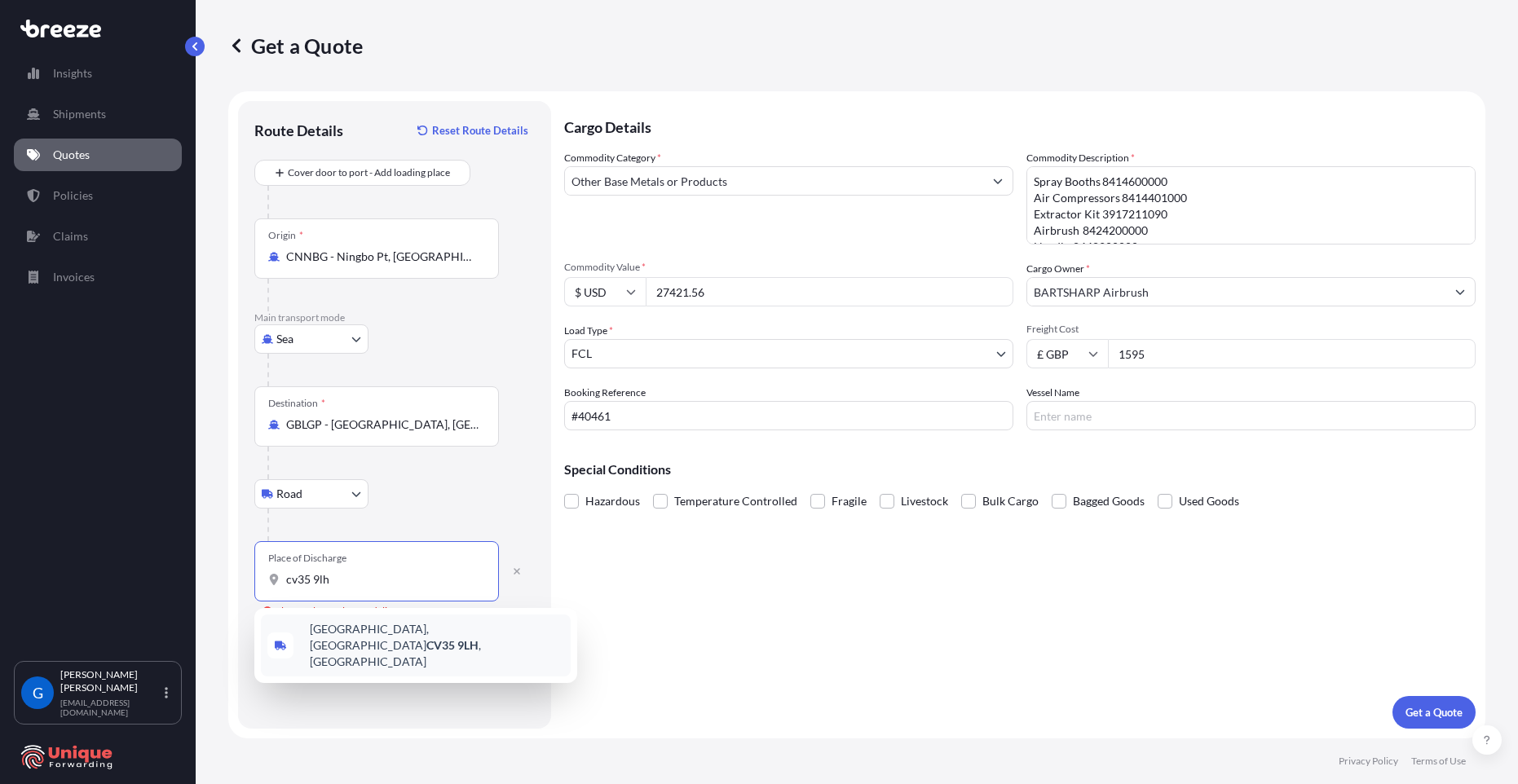
click at [392, 629] on span "[STREET_ADDRESS]" at bounding box center [436, 645] width 255 height 49
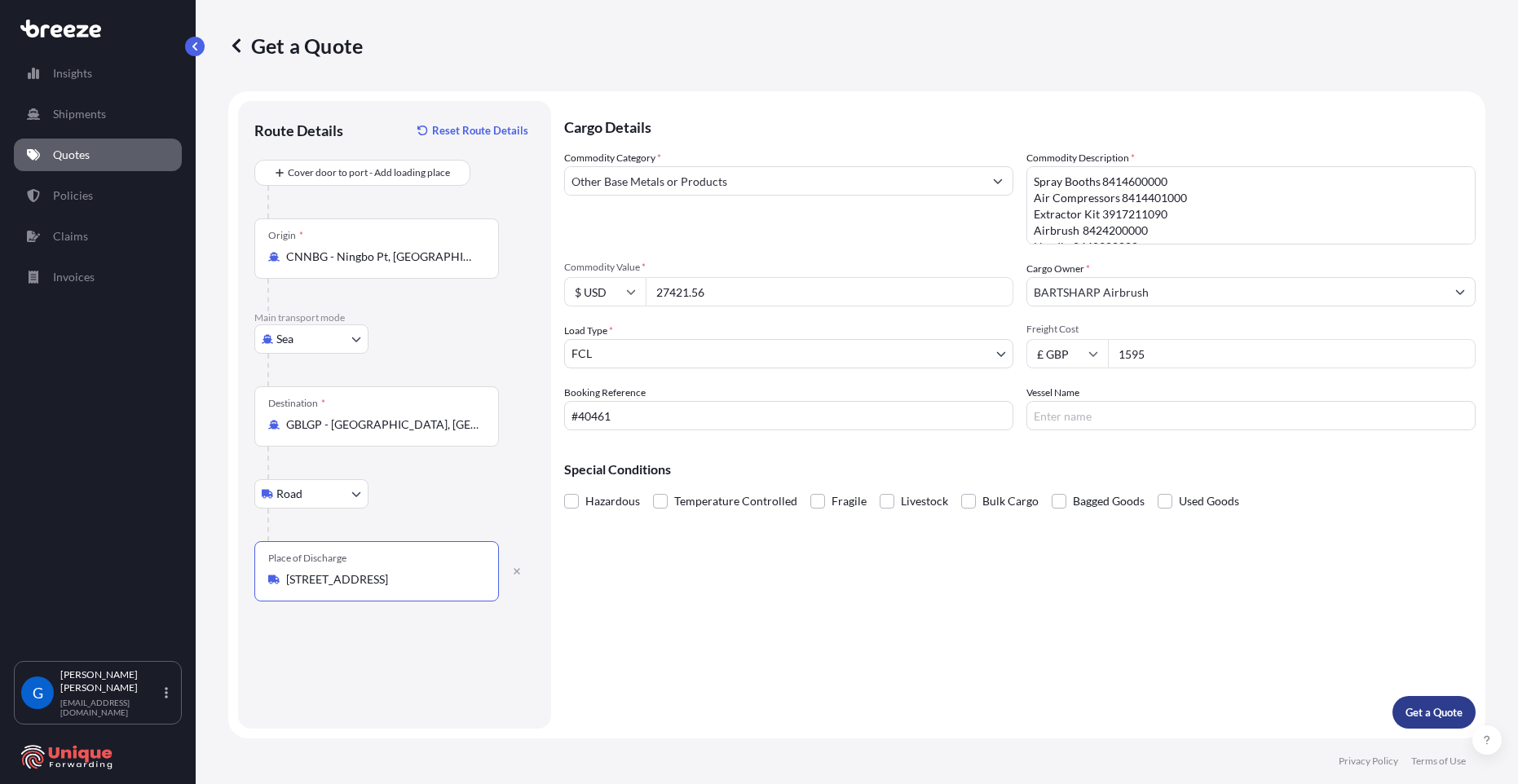
type input "[STREET_ADDRESS]"
click at [1441, 713] on p "Get a Quote" at bounding box center [1434, 712] width 57 height 17
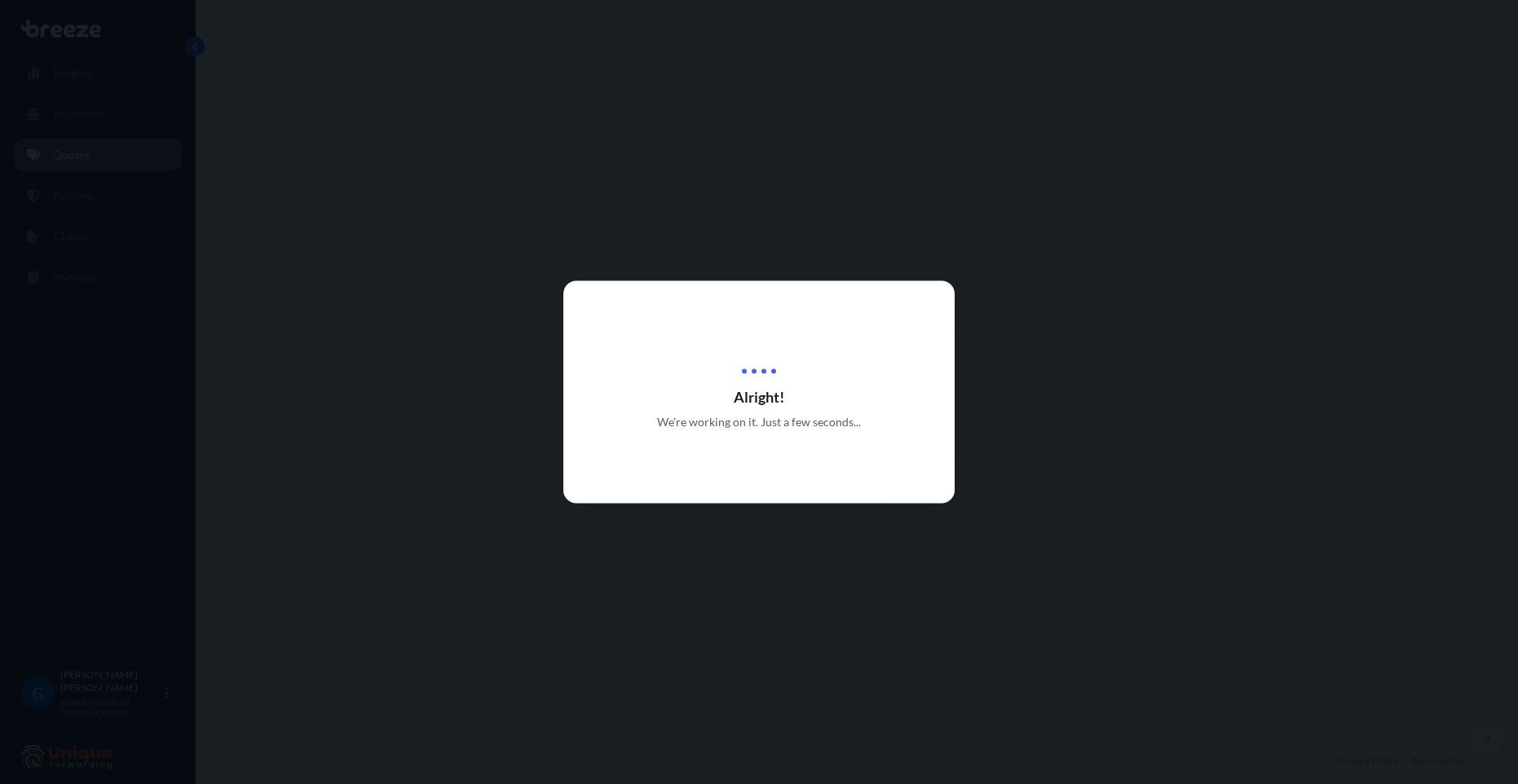
select select "Sea"
select select "Road"
select select "2"
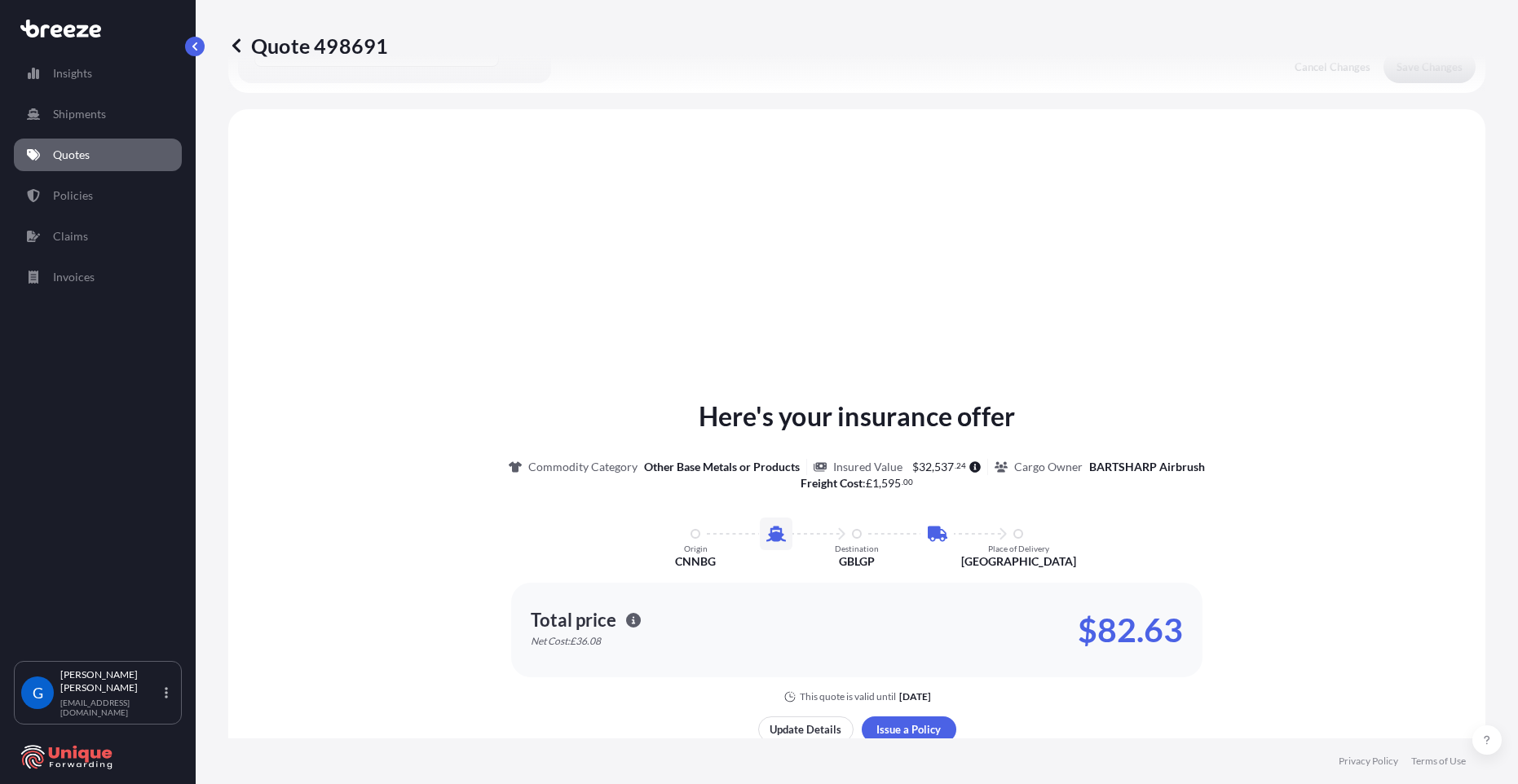
scroll to position [555, 0]
